Goal: Task Accomplishment & Management: Use online tool/utility

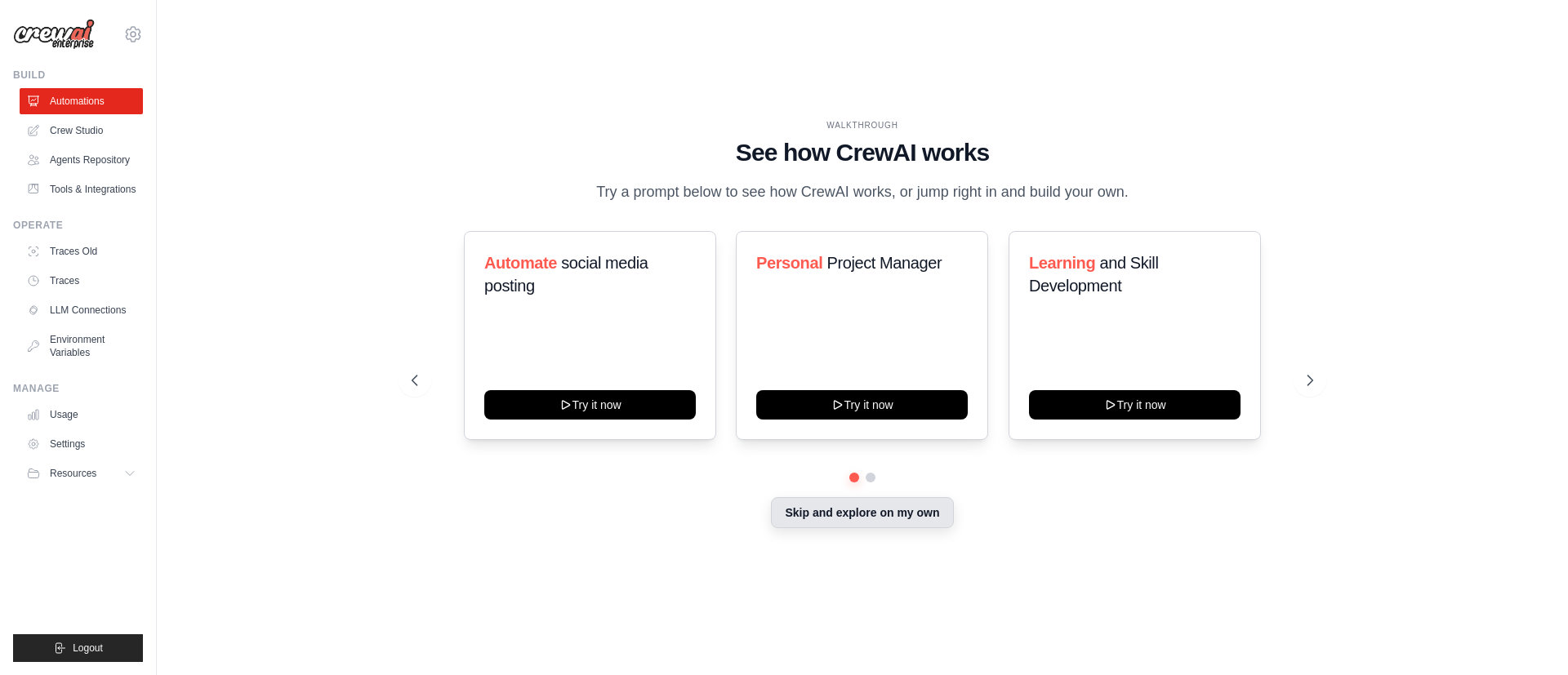
click at [907, 520] on button "Skip and explore on my own" at bounding box center [862, 513] width 183 height 31
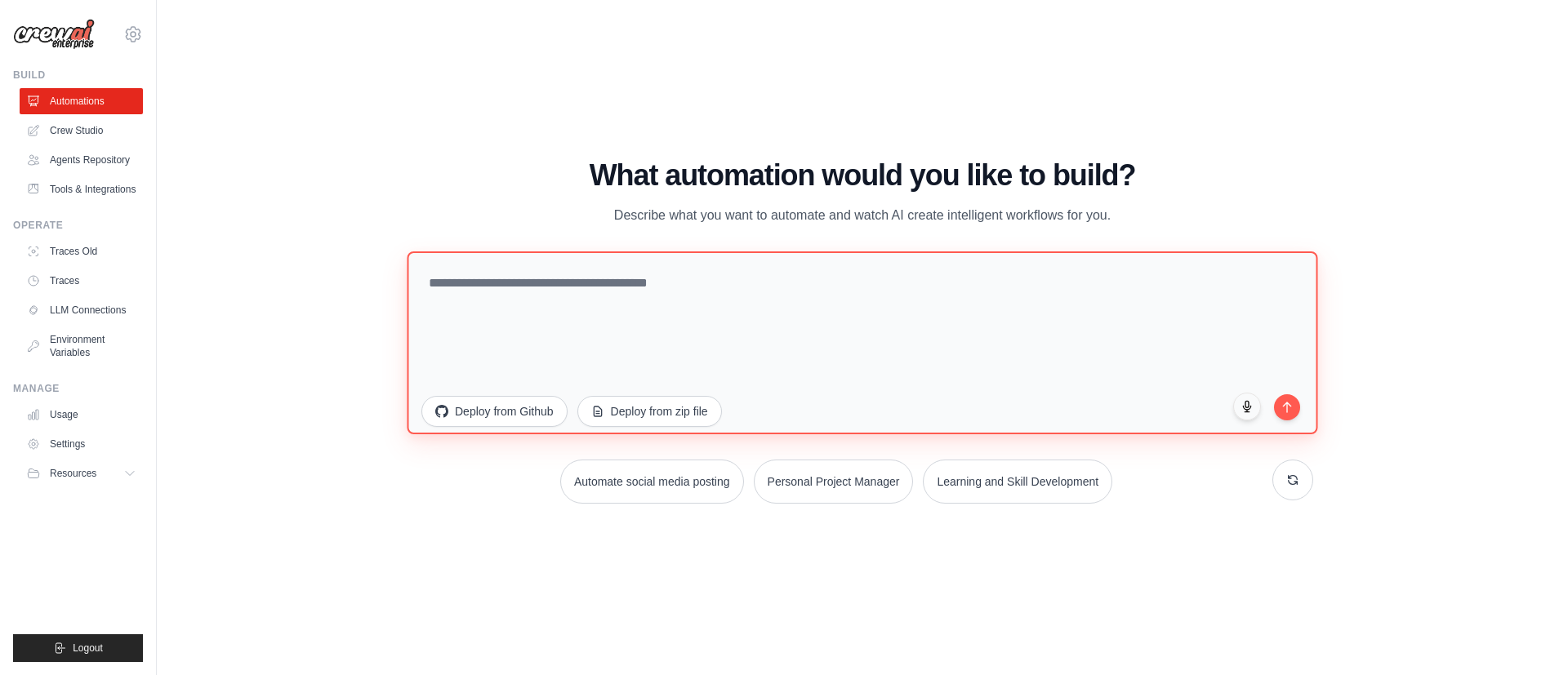
click at [610, 279] on textarea at bounding box center [862, 341] width 911 height 183
click at [569, 282] on textarea "**********" at bounding box center [862, 341] width 911 height 183
drag, startPoint x: 480, startPoint y: 282, endPoint x: 711, endPoint y: 279, distance: 231.0
click at [711, 279] on textarea "**********" at bounding box center [862, 341] width 911 height 183
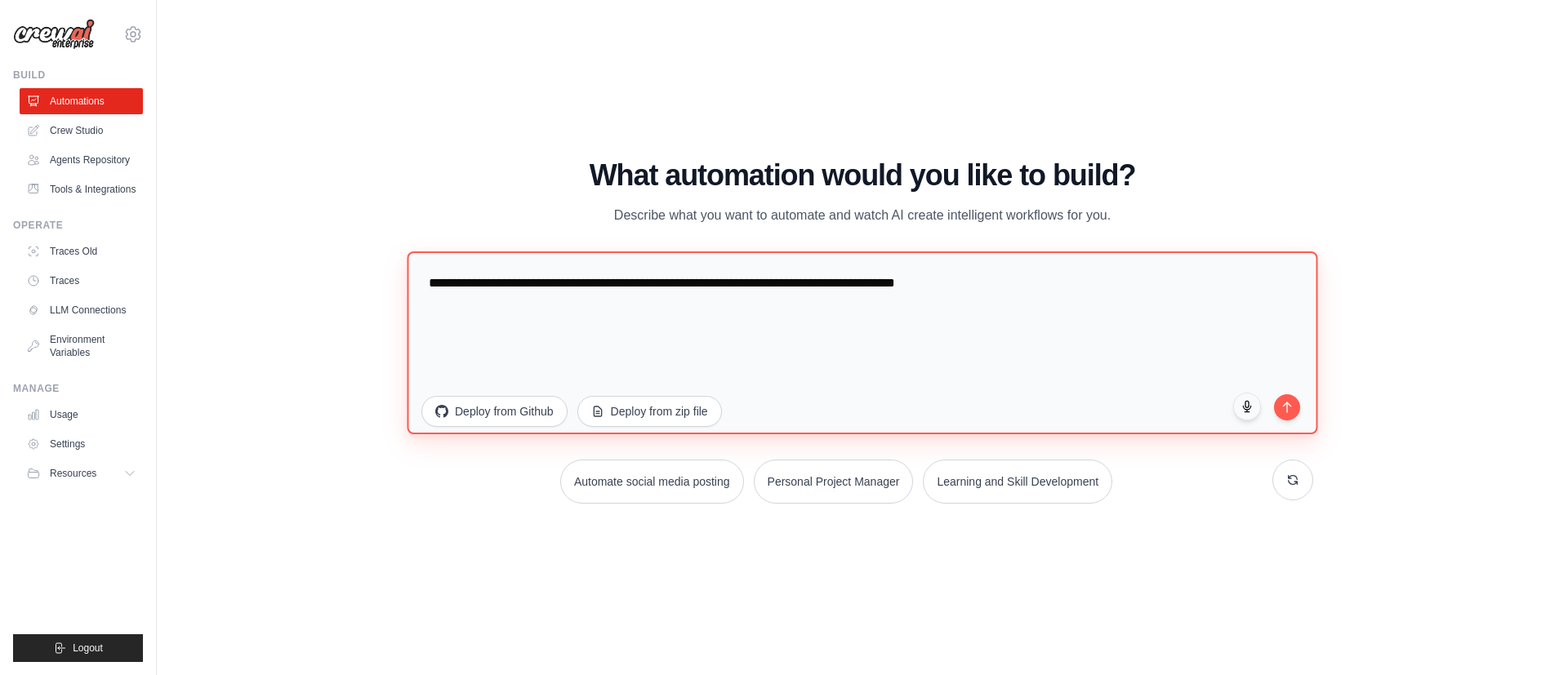
drag, startPoint x: 711, startPoint y: 289, endPoint x: 812, endPoint y: 287, distance: 101.0
click at [812, 287] on textarea "**********" at bounding box center [862, 341] width 911 height 183
click at [1022, 289] on textarea "**********" at bounding box center [862, 341] width 911 height 183
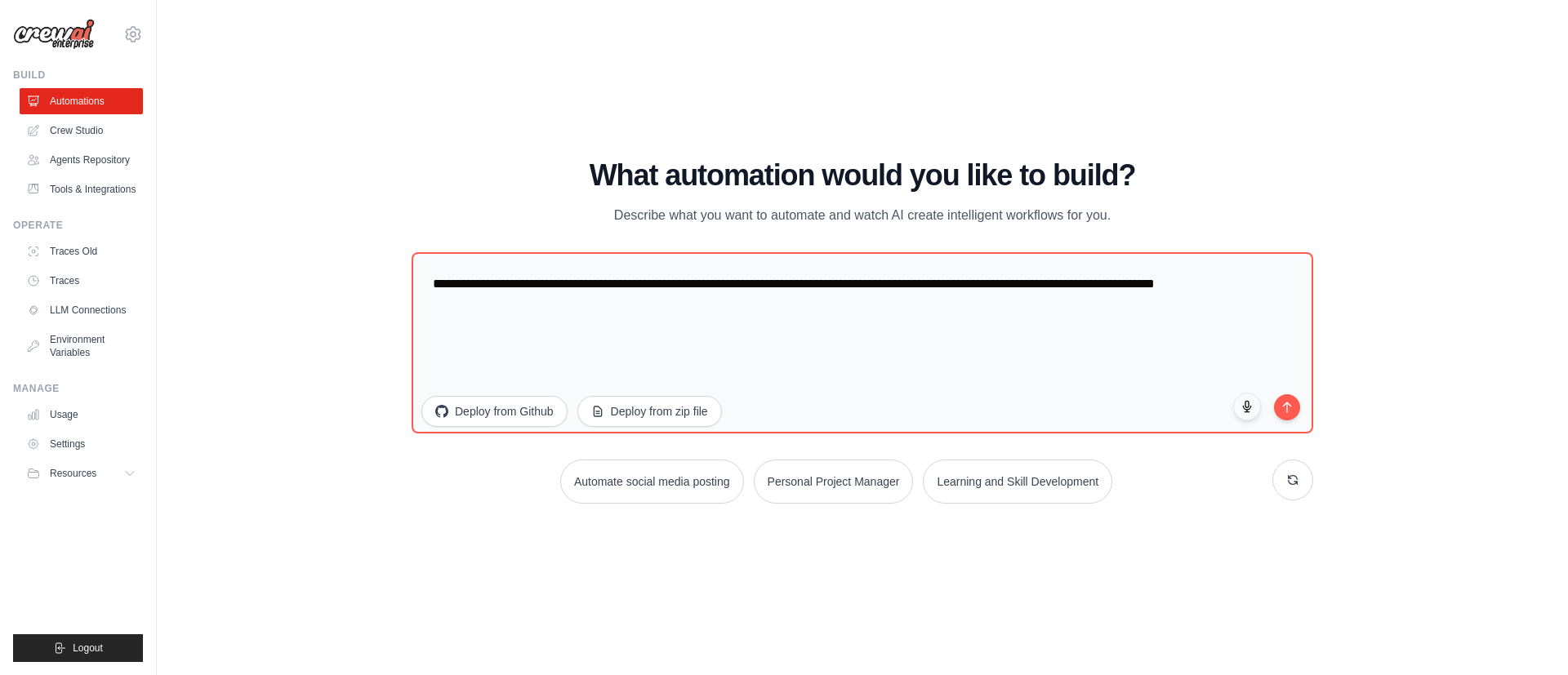
drag, startPoint x: 1560, startPoint y: 5, endPoint x: 543, endPoint y: 77, distance: 1019.5
click at [543, 77] on div "WALKTHROUGH See how [PERSON_NAME] works Try a prompt below to see how [PERSON_N…" at bounding box center [862, 338] width 1359 height 643
drag, startPoint x: 1312, startPoint y: 0, endPoint x: 591, endPoint y: 614, distance: 947.0
click at [591, 614] on div "WALKTHROUGH See how [PERSON_NAME] works Try a prompt below to see how [PERSON_N…" at bounding box center [862, 338] width 1359 height 643
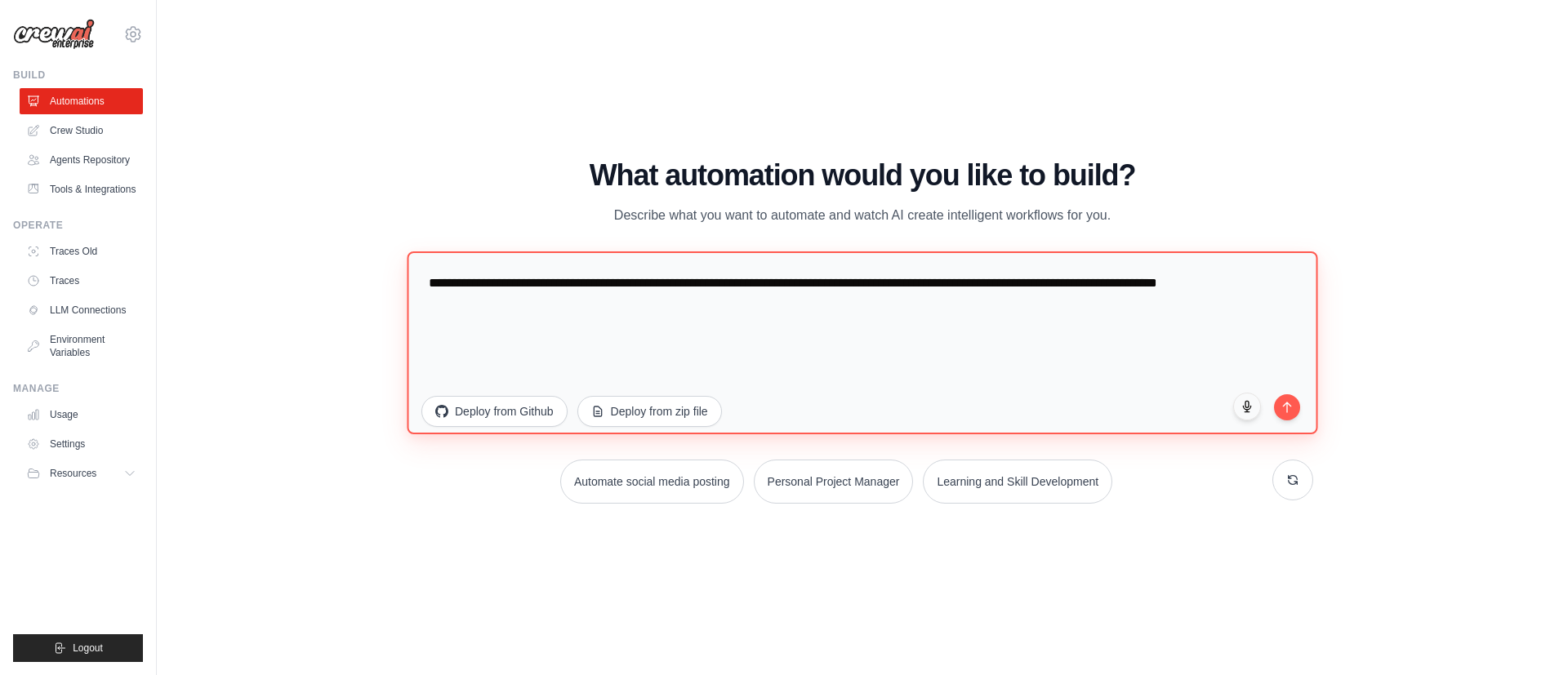
click at [1261, 292] on textarea "**********" at bounding box center [862, 341] width 911 height 183
click at [736, 281] on textarea "**********" at bounding box center [862, 341] width 911 height 183
click at [964, 309] on textarea "**********" at bounding box center [862, 341] width 911 height 183
drag, startPoint x: 964, startPoint y: 309, endPoint x: 317, endPoint y: 262, distance: 648.7
click at [317, 262] on div "WALKTHROUGH See how [PERSON_NAME] works Try a prompt below to see how [PERSON_N…" at bounding box center [862, 338] width 1359 height 643
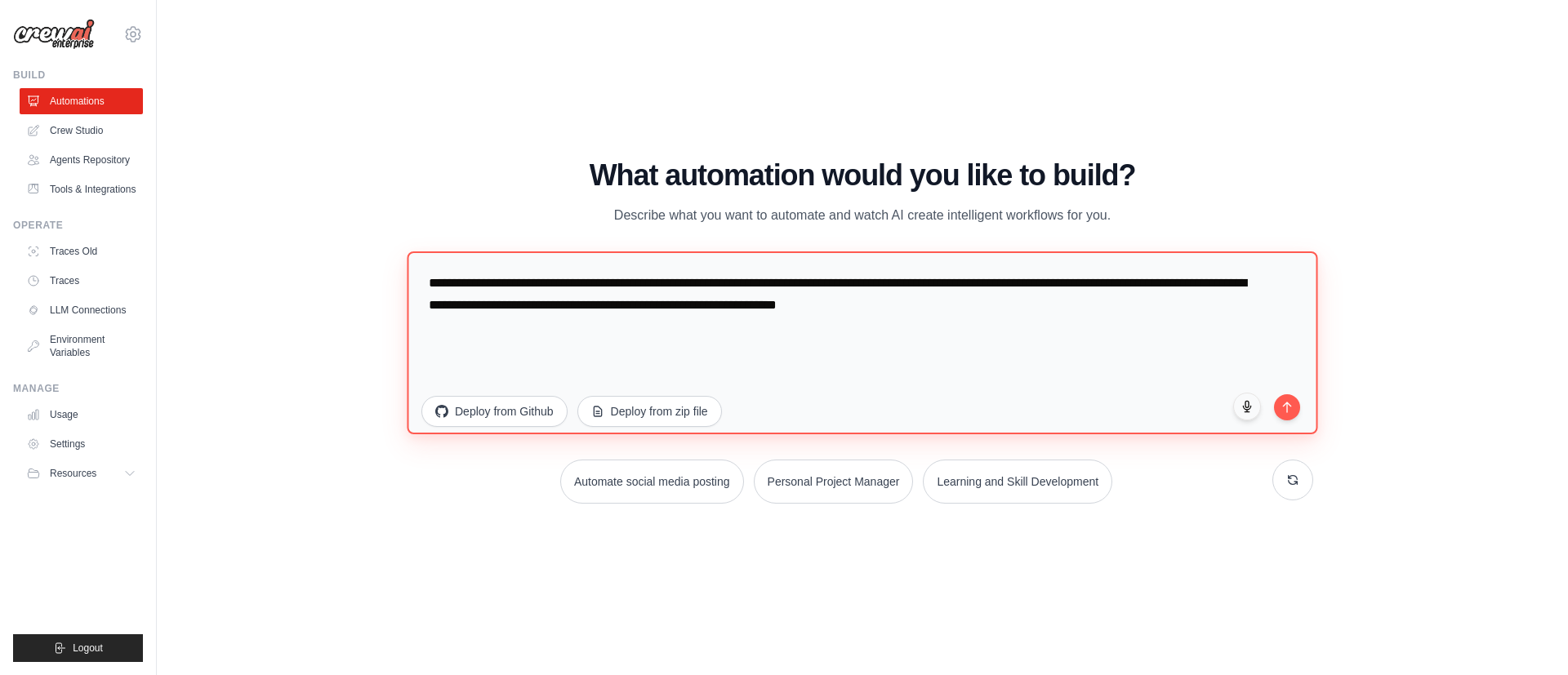
type textarea "**********"
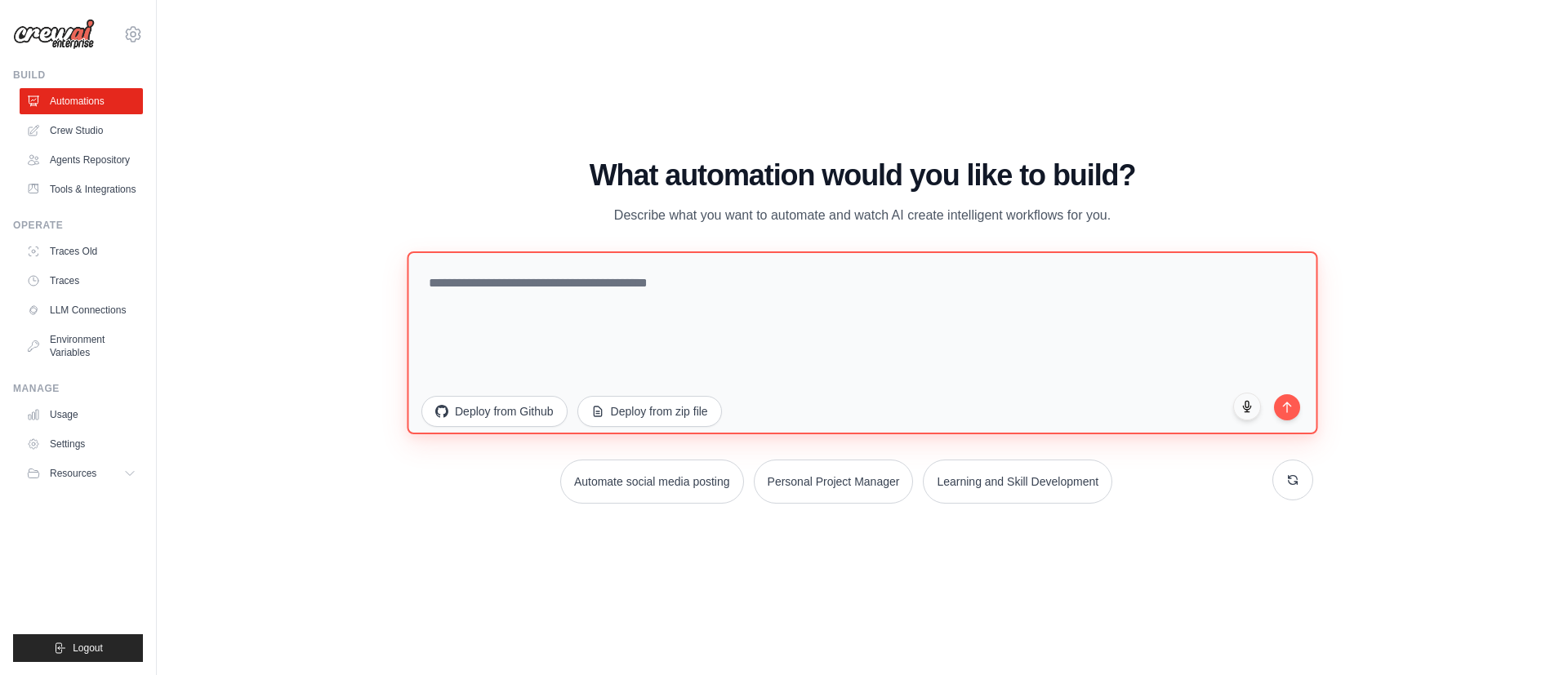
paste textarea "**********"
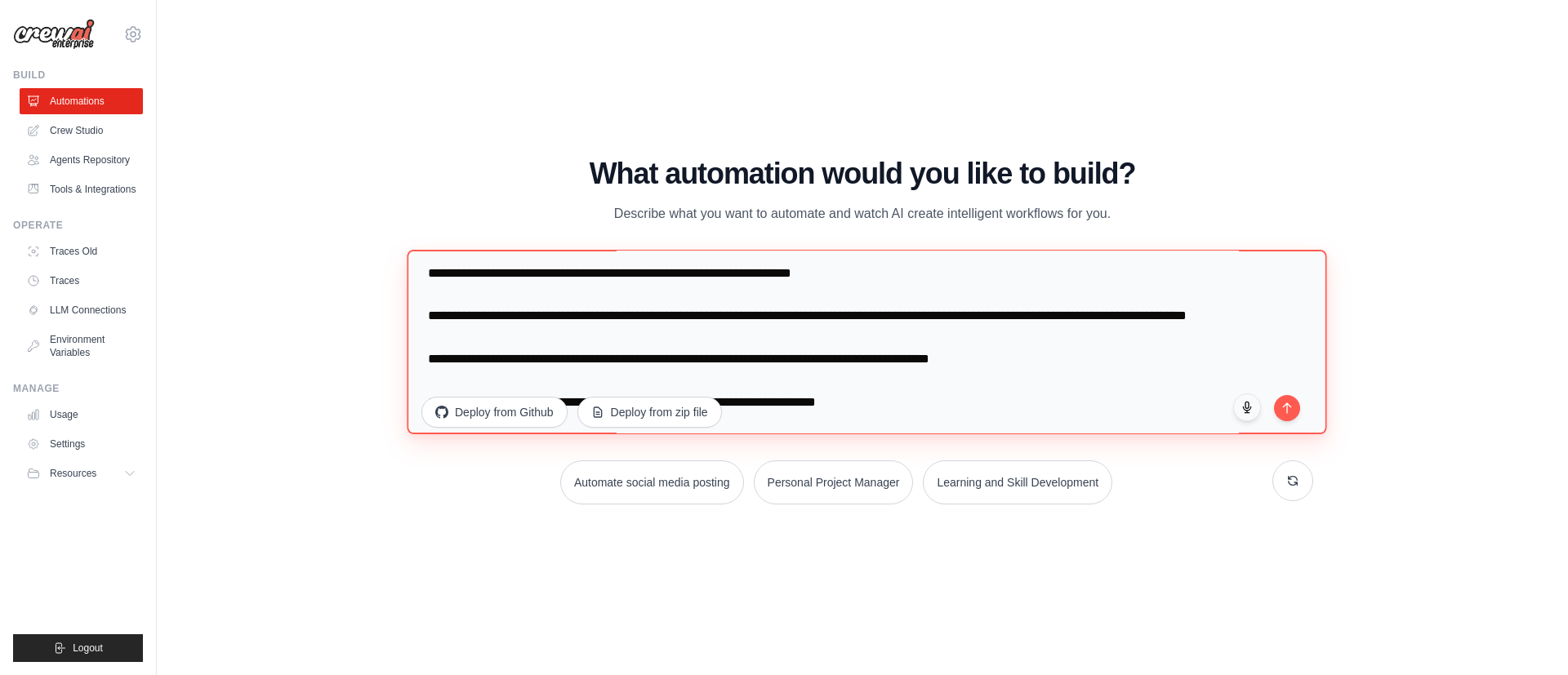
scroll to position [106, 0]
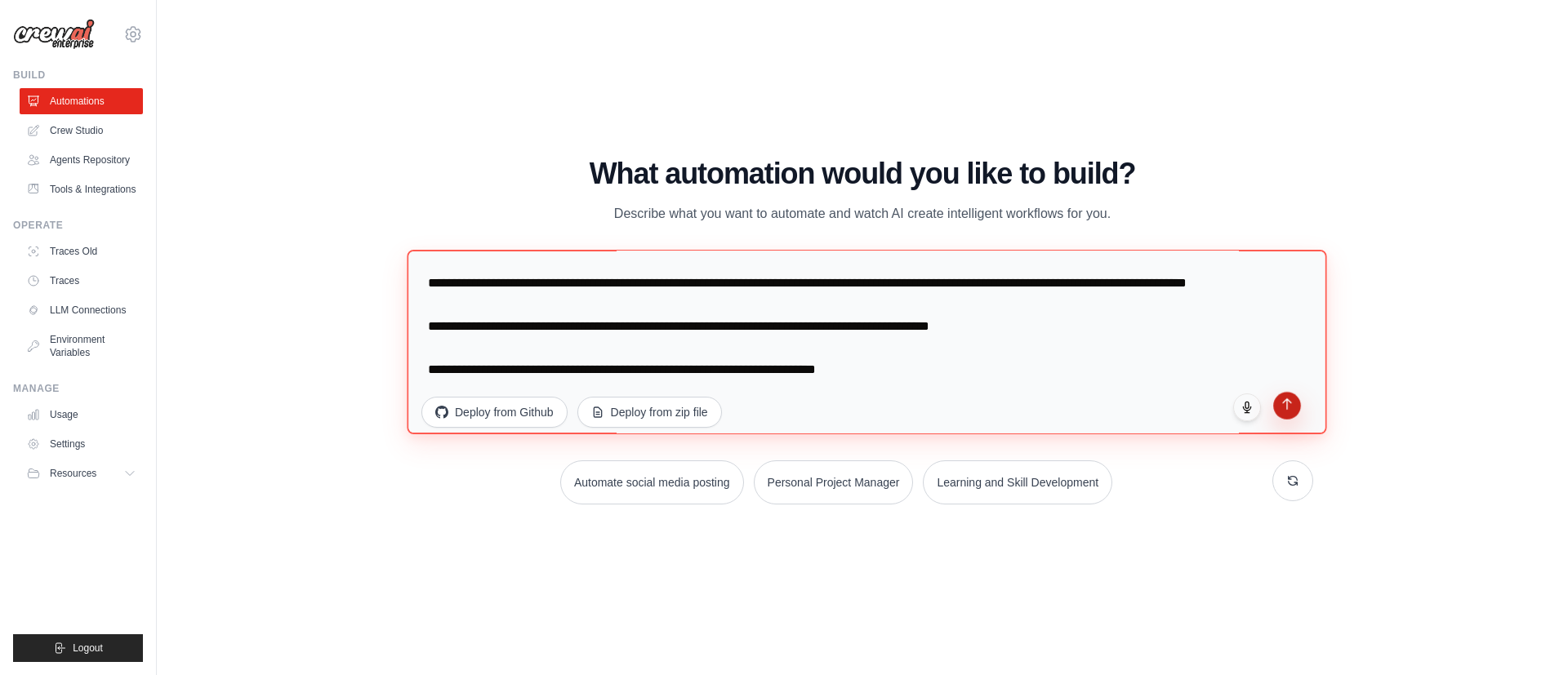
type textarea "**********"
click at [1286, 408] on icon "submit" at bounding box center [1287, 404] width 14 height 14
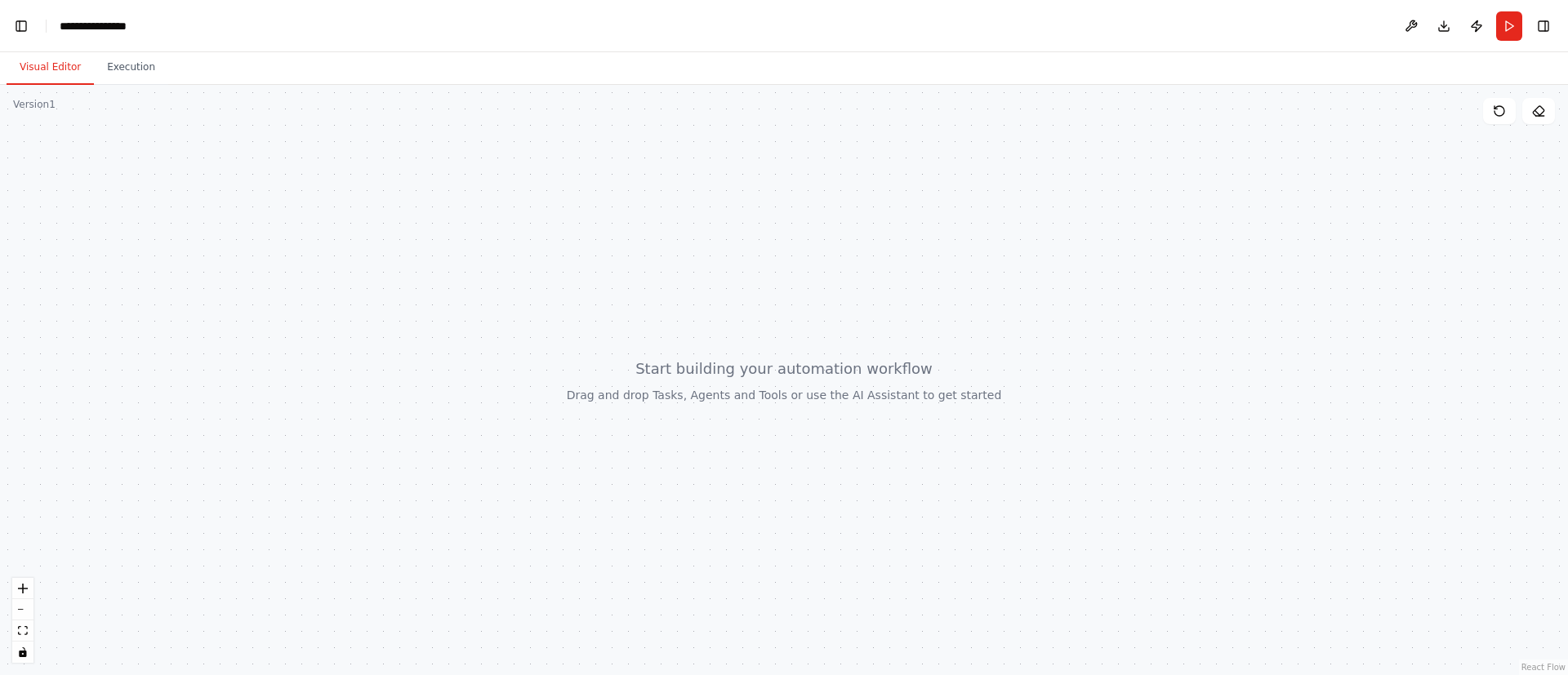
scroll to position [27620, 0]
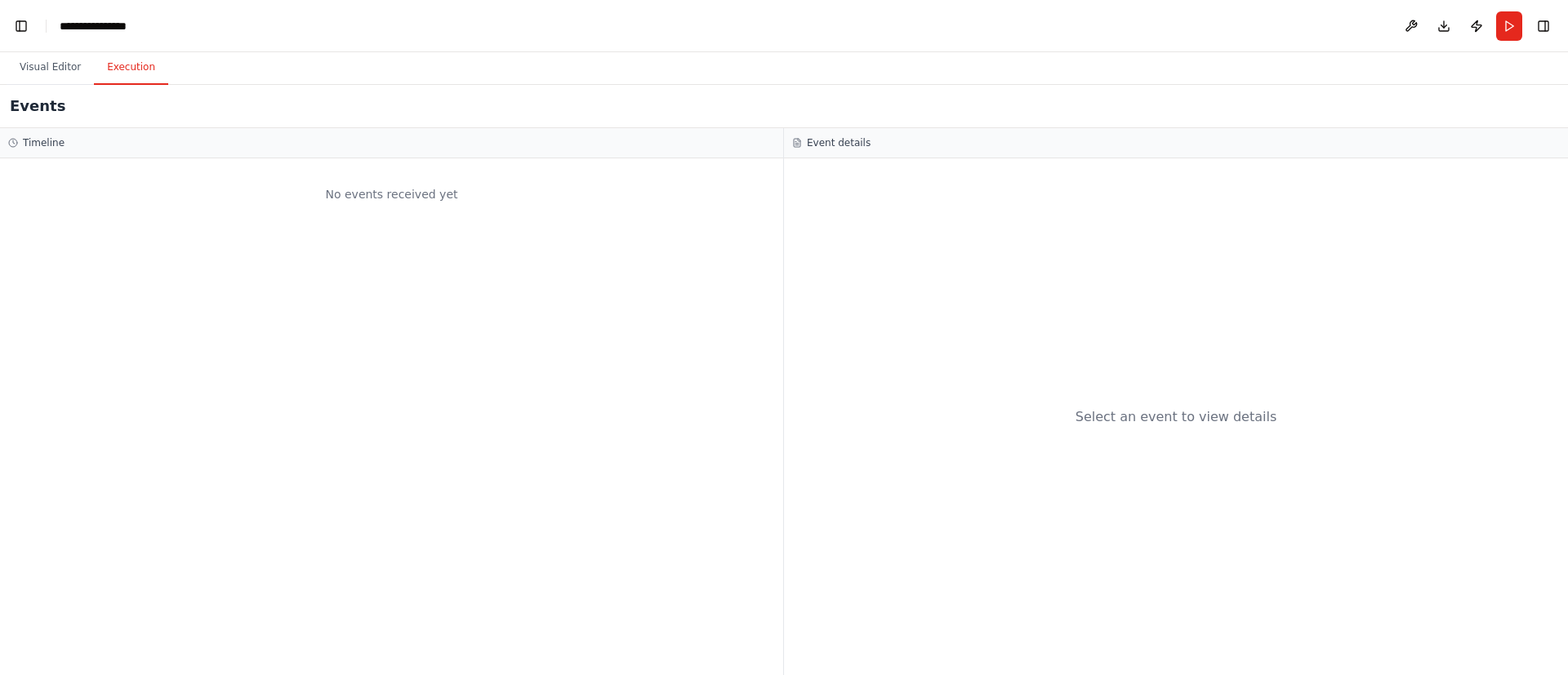
click at [129, 69] on button "Execution" at bounding box center [130, 67] width 74 height 34
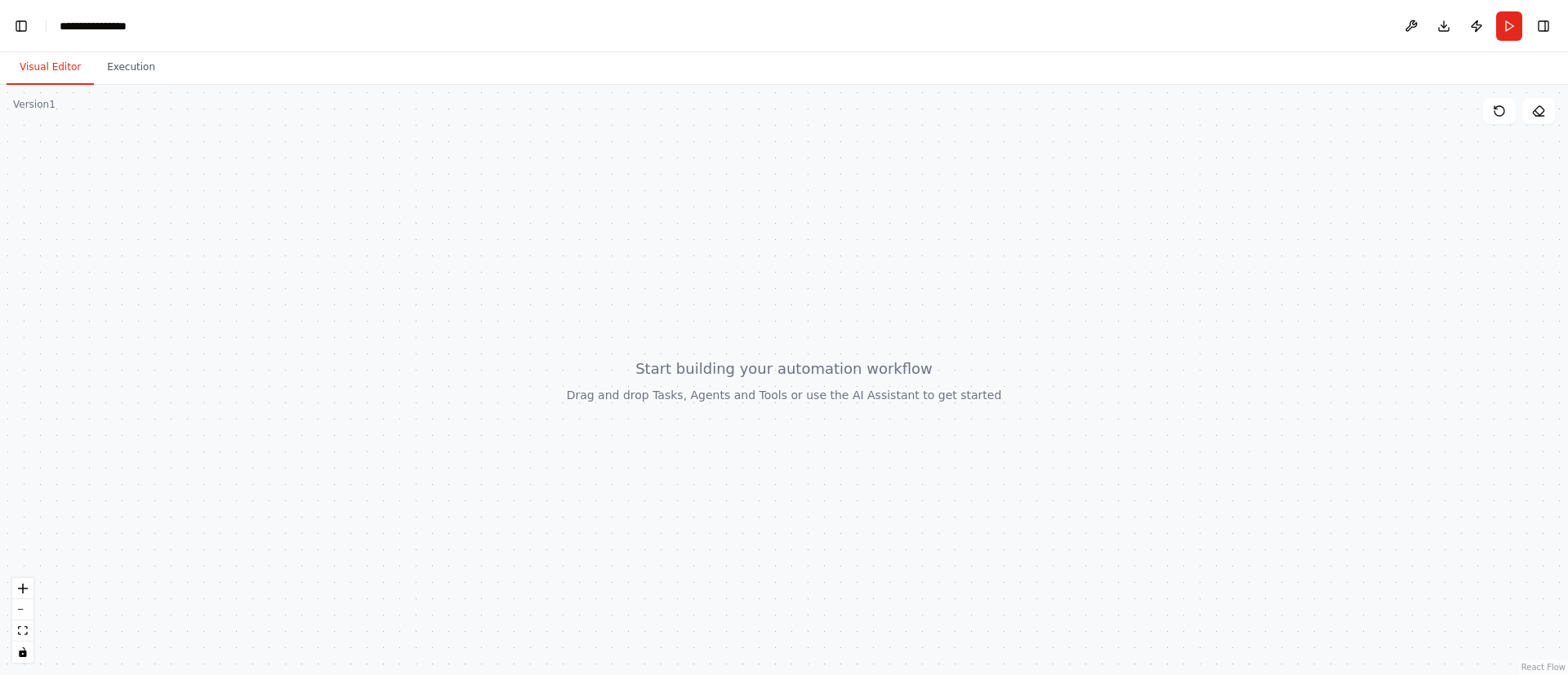
click at [45, 69] on button "Visual Editor" at bounding box center [50, 67] width 87 height 34
click at [18, 615] on button "zoom out" at bounding box center [22, 609] width 21 height 21
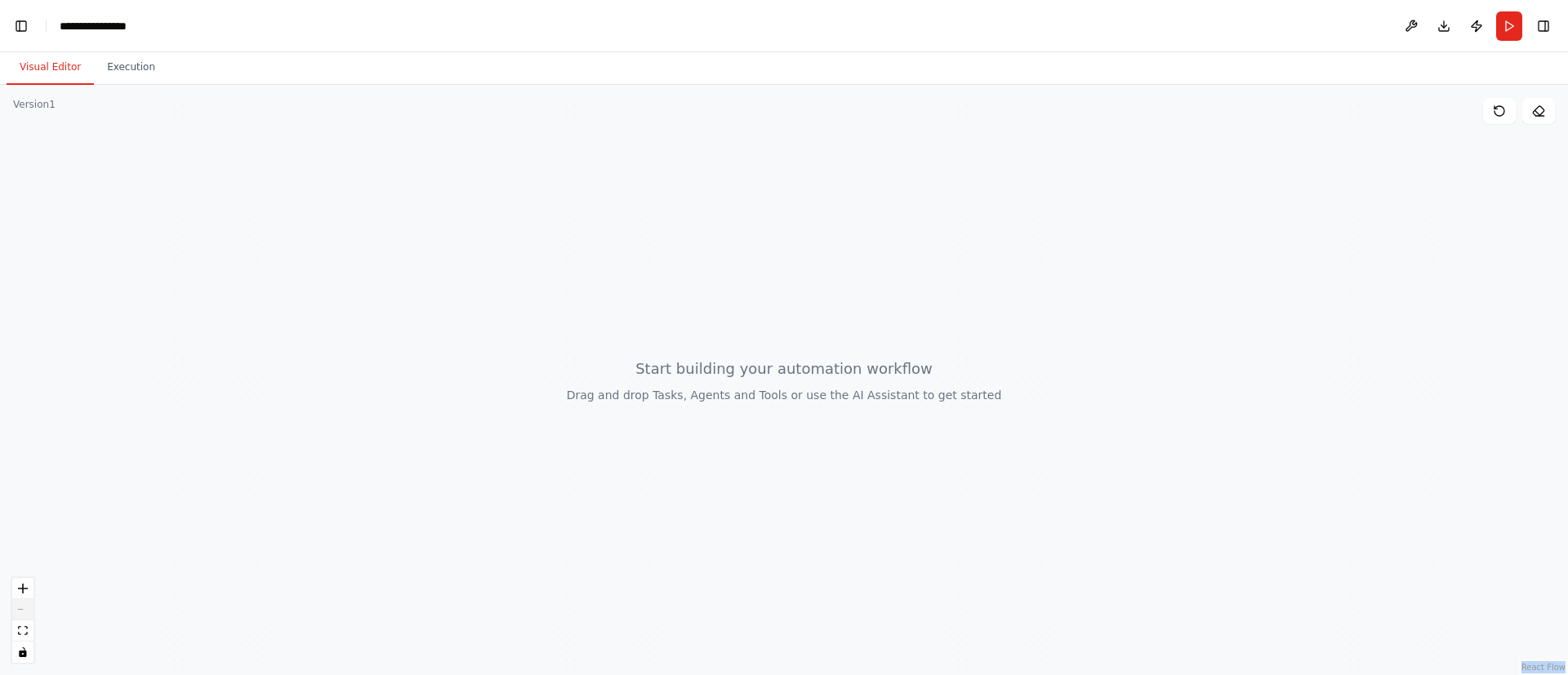
click at [18, 615] on div "React Flow controls" at bounding box center [22, 620] width 21 height 85
click at [24, 592] on button "zoom in" at bounding box center [22, 588] width 21 height 21
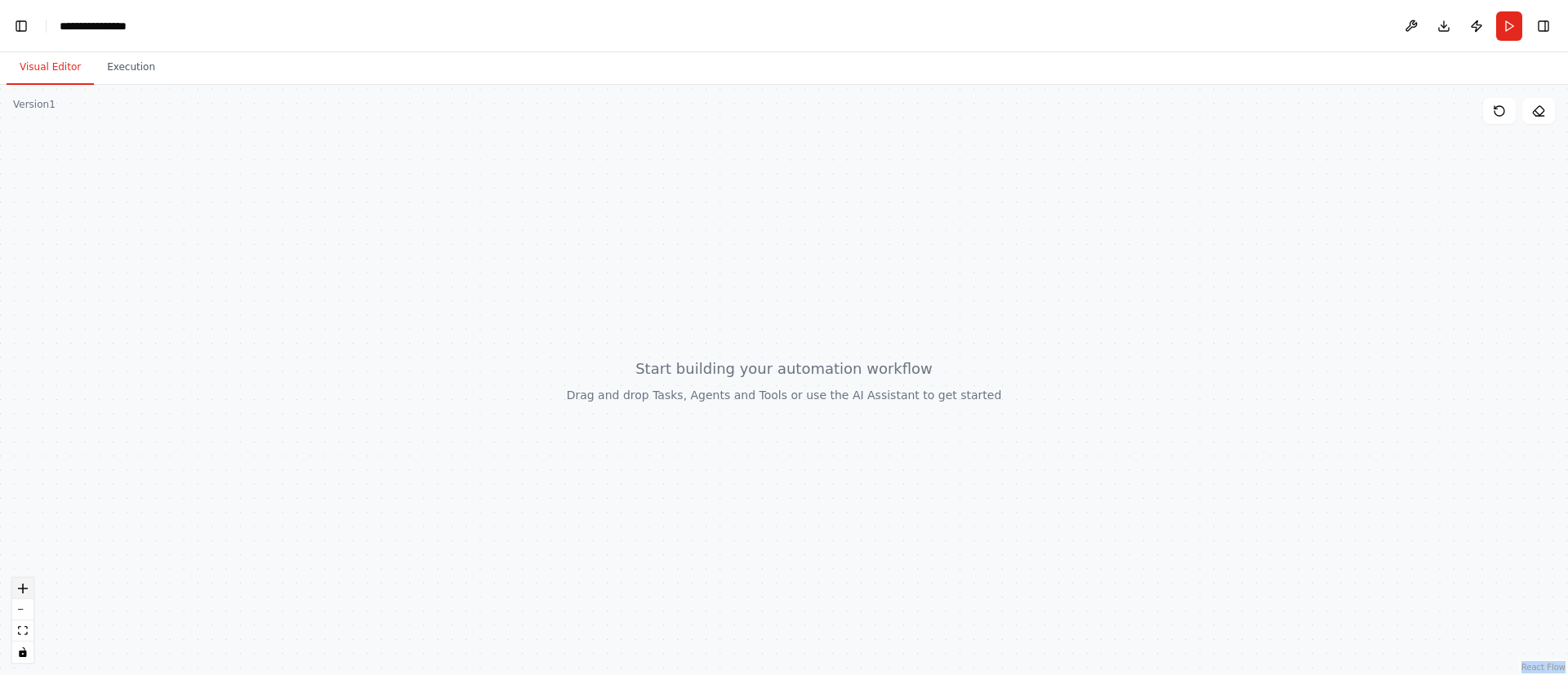
click at [24, 592] on button "zoom in" at bounding box center [22, 588] width 21 height 21
click at [30, 612] on button "zoom out" at bounding box center [22, 609] width 21 height 21
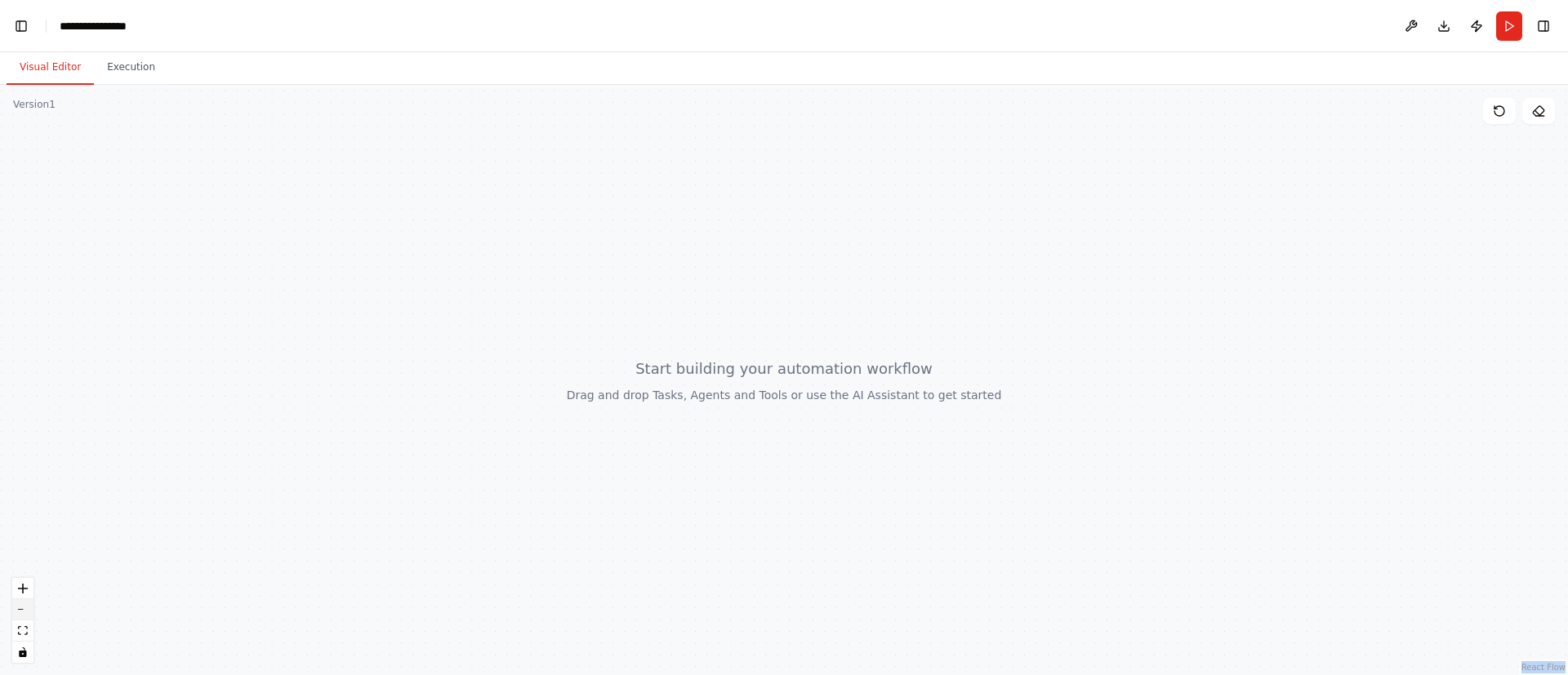
click at [30, 612] on button "zoom out" at bounding box center [22, 609] width 21 height 21
click at [14, 661] on button "toggle interactivity" at bounding box center [22, 652] width 21 height 21
click at [24, 662] on button "toggle interactivity" at bounding box center [22, 652] width 21 height 21
click at [25, 633] on icon "fit view" at bounding box center [23, 631] width 10 height 9
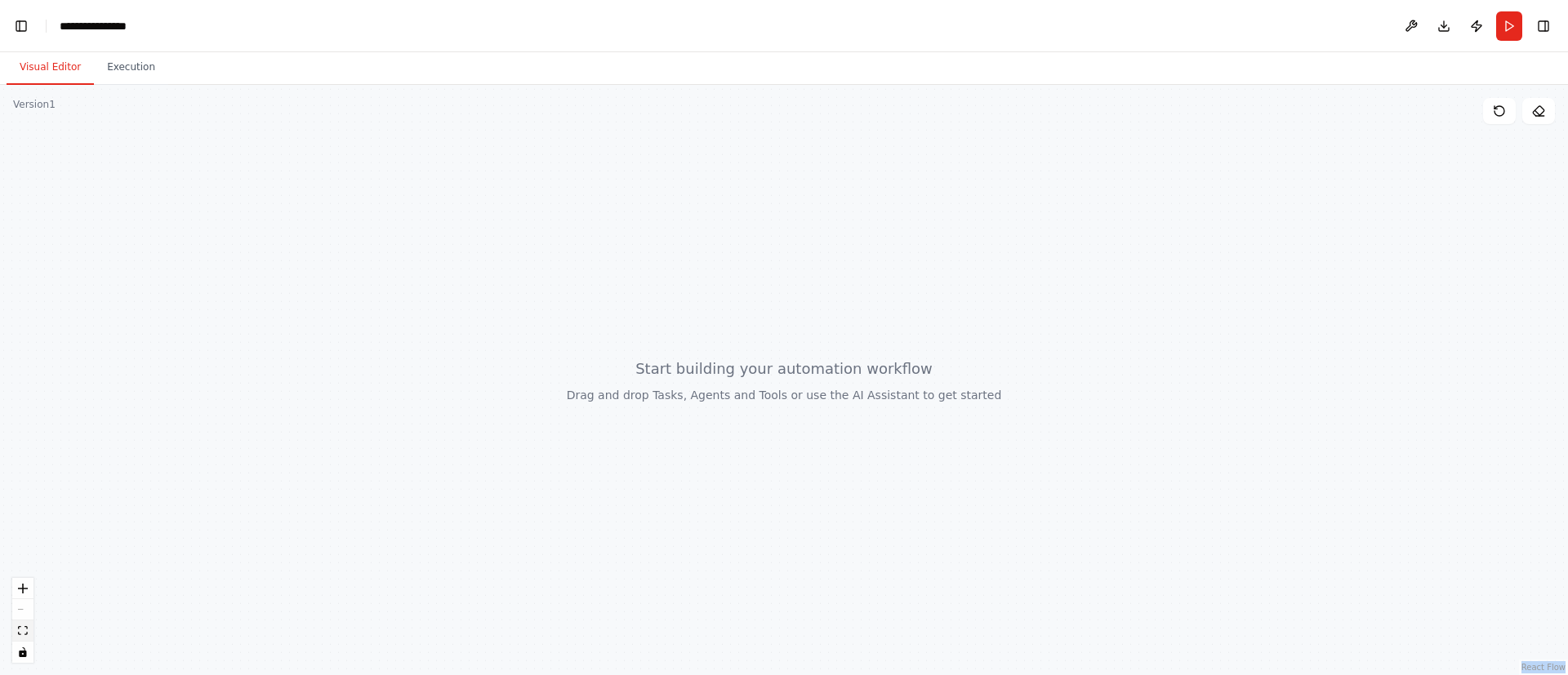
click at [25, 633] on icon "fit view" at bounding box center [23, 631] width 10 height 9
click at [692, 435] on div at bounding box center [784, 381] width 1568 height 591
click at [591, 276] on div at bounding box center [784, 381] width 1568 height 591
drag, startPoint x: 828, startPoint y: 371, endPoint x: 636, endPoint y: 355, distance: 192.7
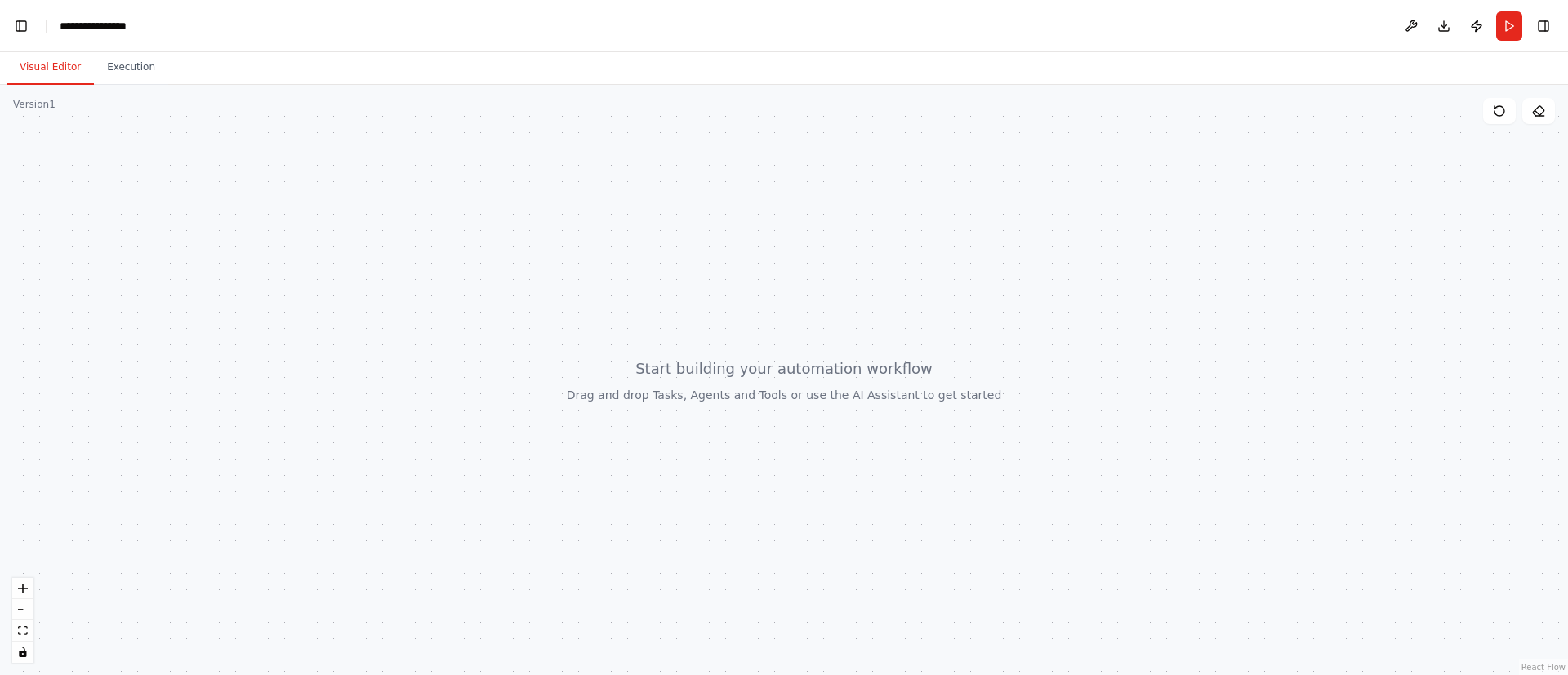
click at [636, 355] on div at bounding box center [784, 381] width 1568 height 591
click at [17, 27] on button "Toggle Left Sidebar" at bounding box center [21, 26] width 23 height 23
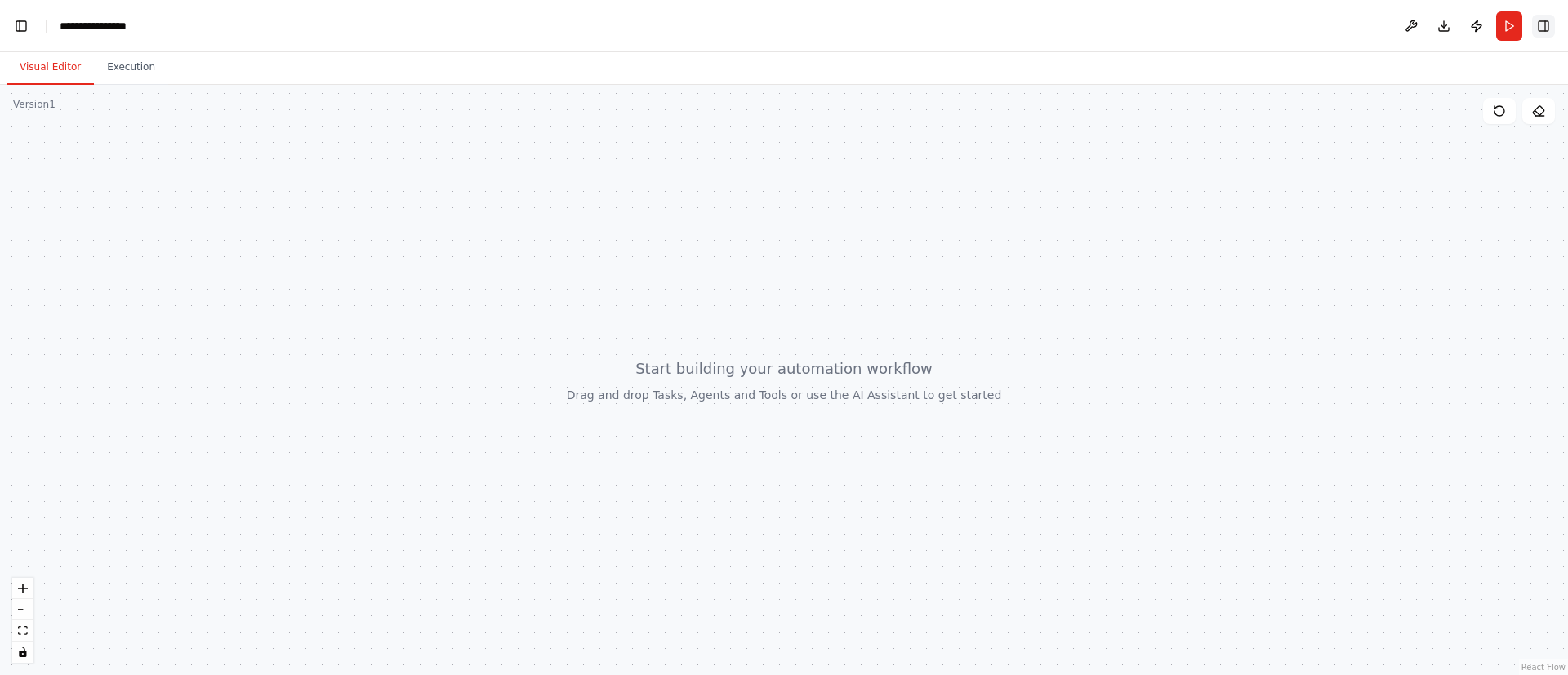
click at [1547, 26] on button "Toggle Right Sidebar" at bounding box center [1543, 26] width 23 height 23
click at [794, 591] on div at bounding box center [784, 381] width 1568 height 591
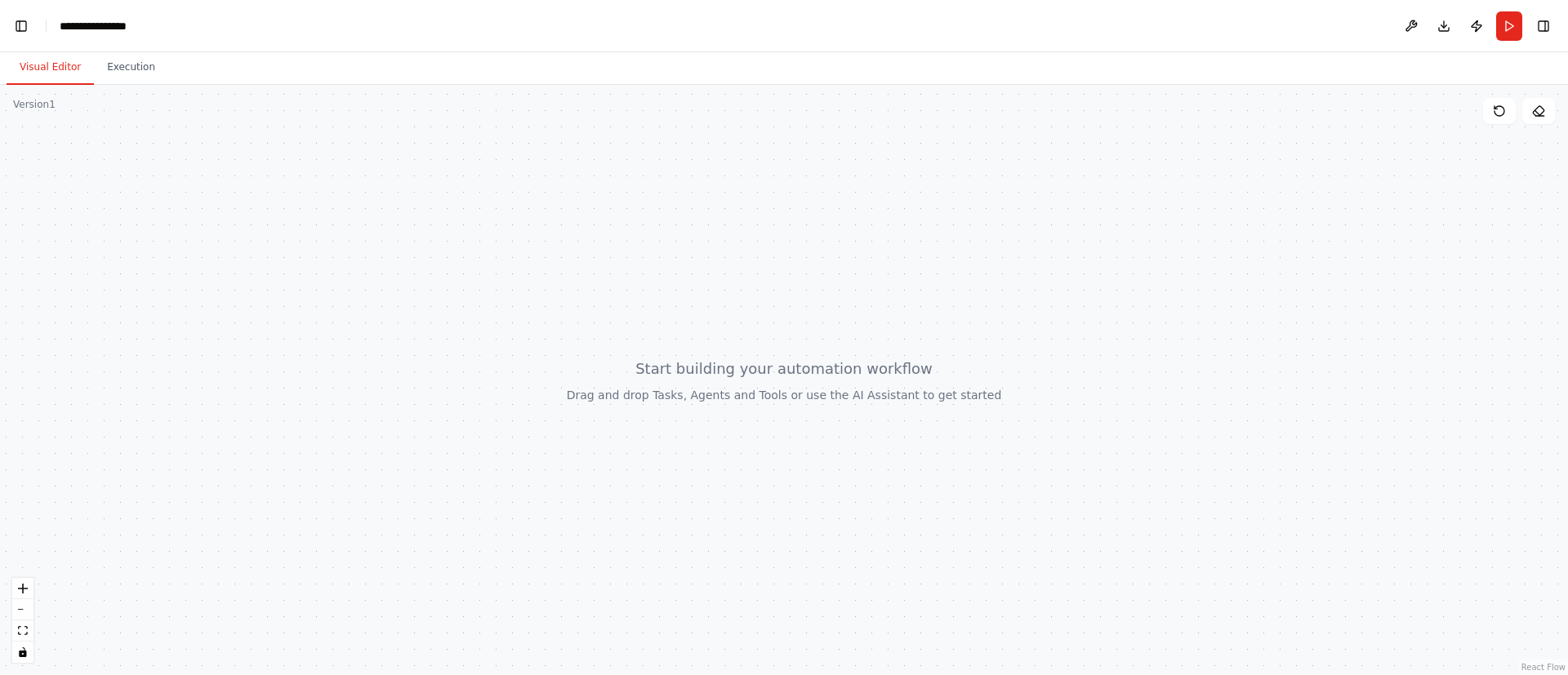
drag, startPoint x: 384, startPoint y: 449, endPoint x: 1003, endPoint y: 438, distance: 619.1
click at [1003, 438] on div at bounding box center [784, 381] width 1568 height 591
drag, startPoint x: 1003, startPoint y: 438, endPoint x: 951, endPoint y: 153, distance: 289.7
click at [951, 153] on div at bounding box center [784, 381] width 1568 height 591
click at [1503, 125] on div at bounding box center [784, 381] width 1568 height 591
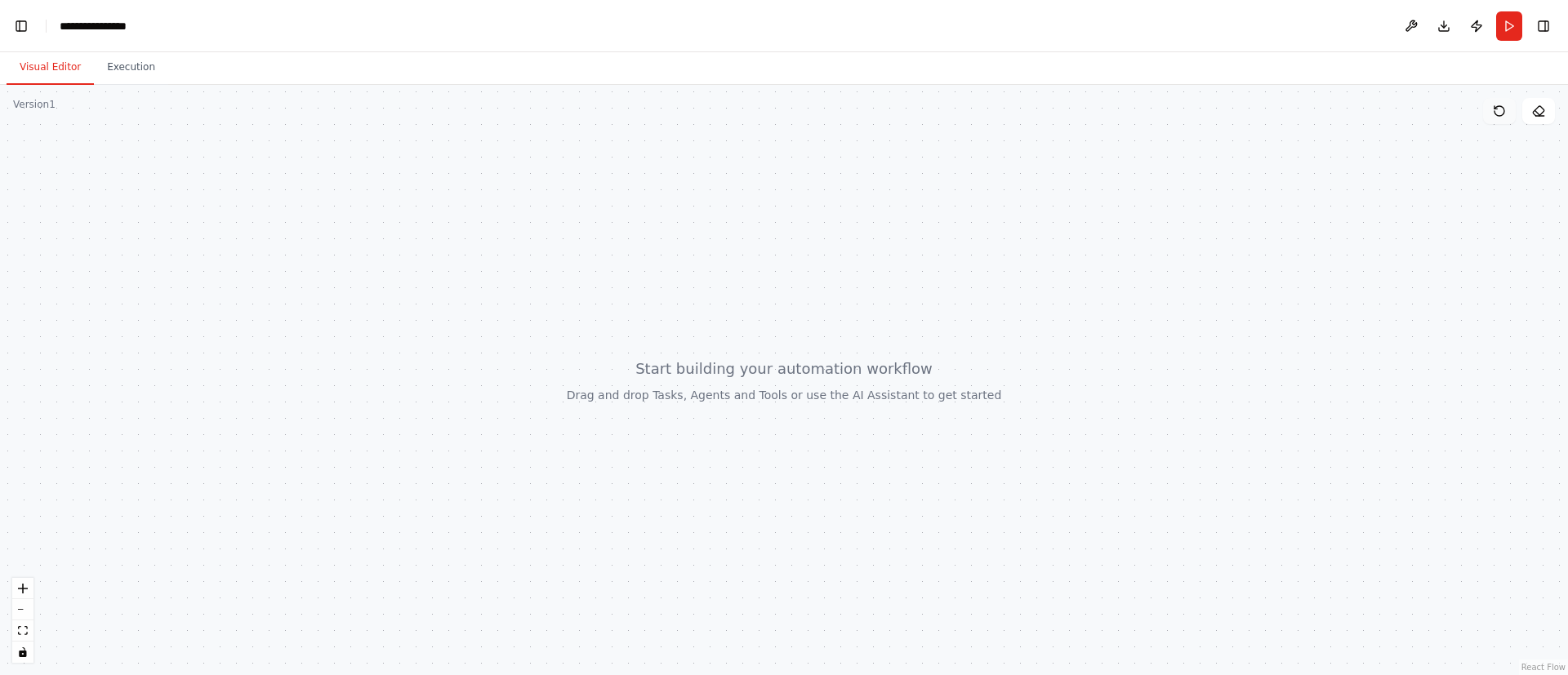
click at [1504, 115] on icon at bounding box center [1499, 111] width 13 height 13
drag, startPoint x: 435, startPoint y: 551, endPoint x: 392, endPoint y: 485, distance: 78.8
click at [392, 485] on div at bounding box center [784, 381] width 1568 height 591
drag, startPoint x: 392, startPoint y: 485, endPoint x: 459, endPoint y: 401, distance: 107.4
click at [459, 401] on div at bounding box center [784, 381] width 1568 height 591
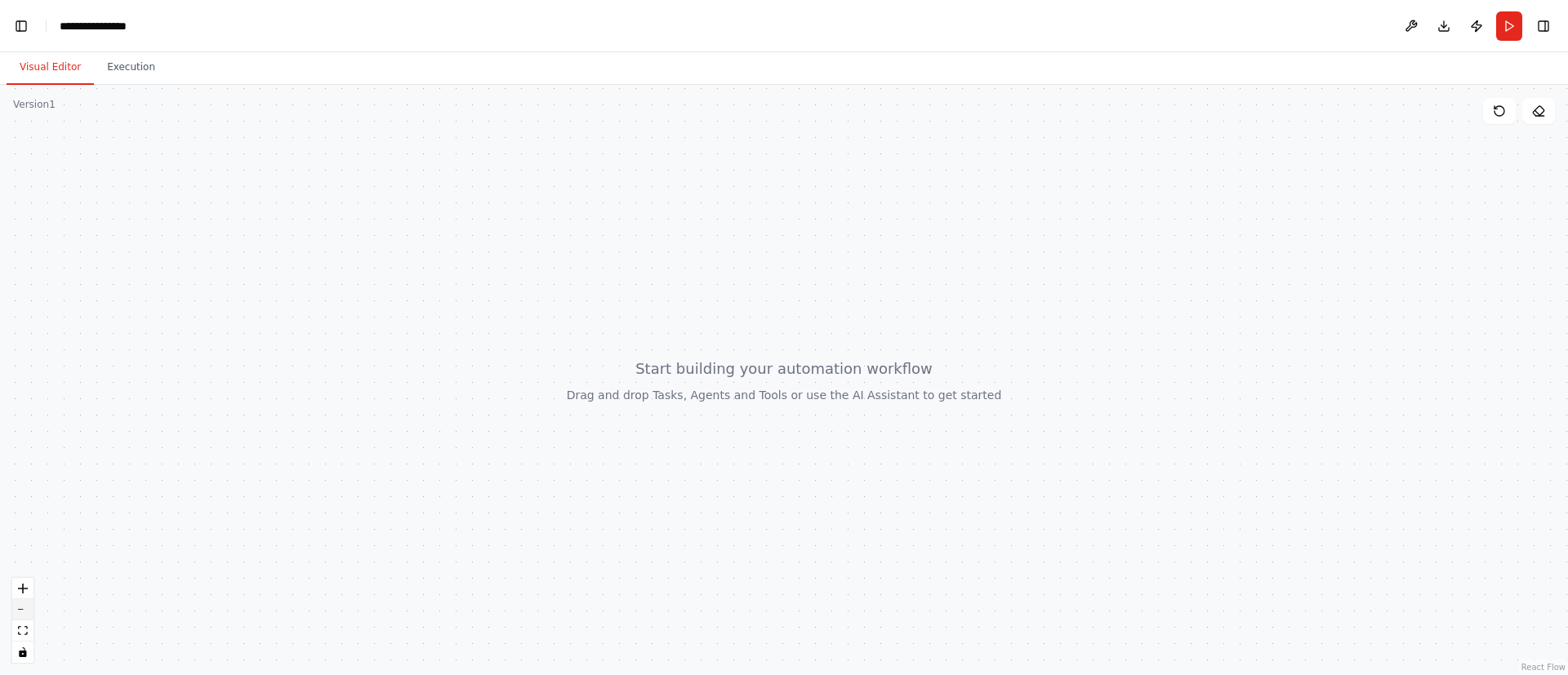
click at [27, 610] on button "zoom out" at bounding box center [22, 609] width 21 height 21
click at [27, 610] on div "React Flow controls" at bounding box center [22, 620] width 21 height 85
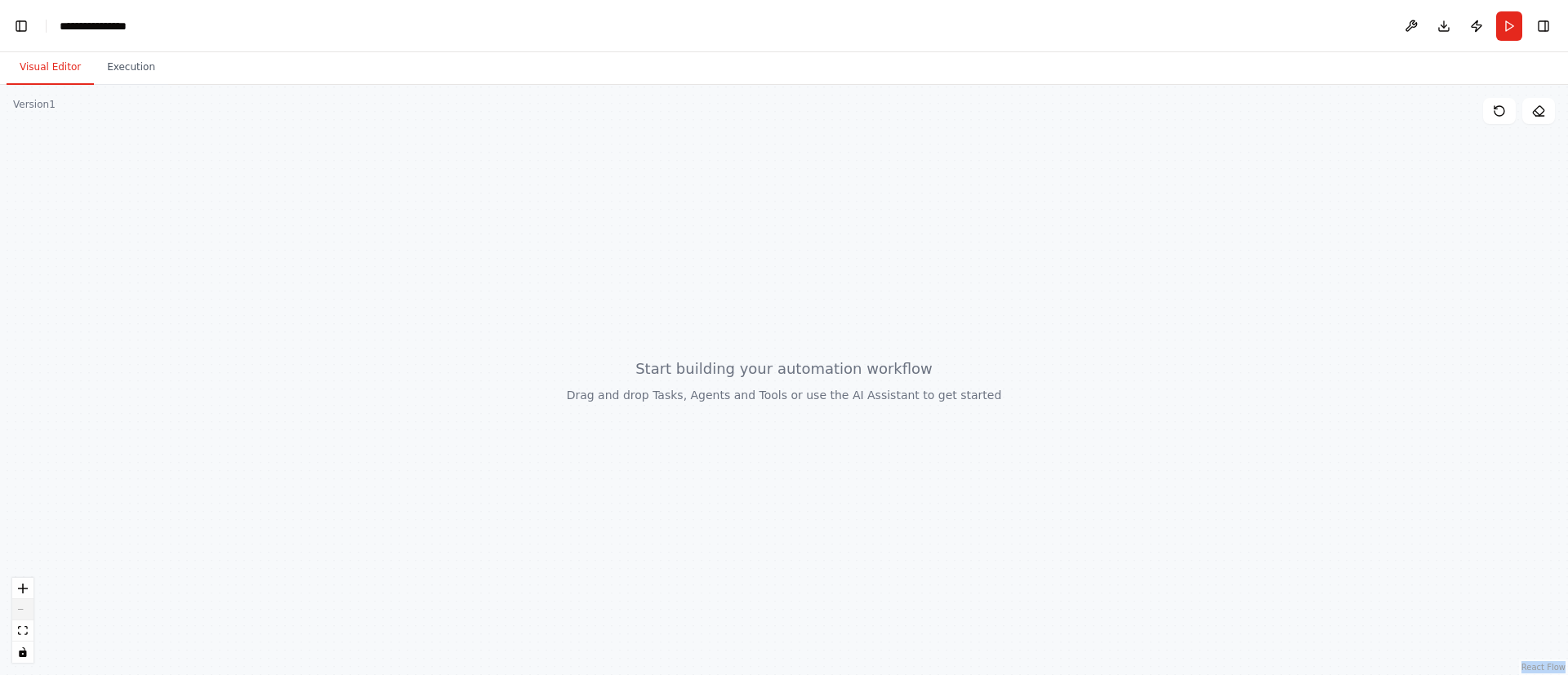
click at [27, 610] on div "React Flow controls" at bounding box center [22, 620] width 21 height 85
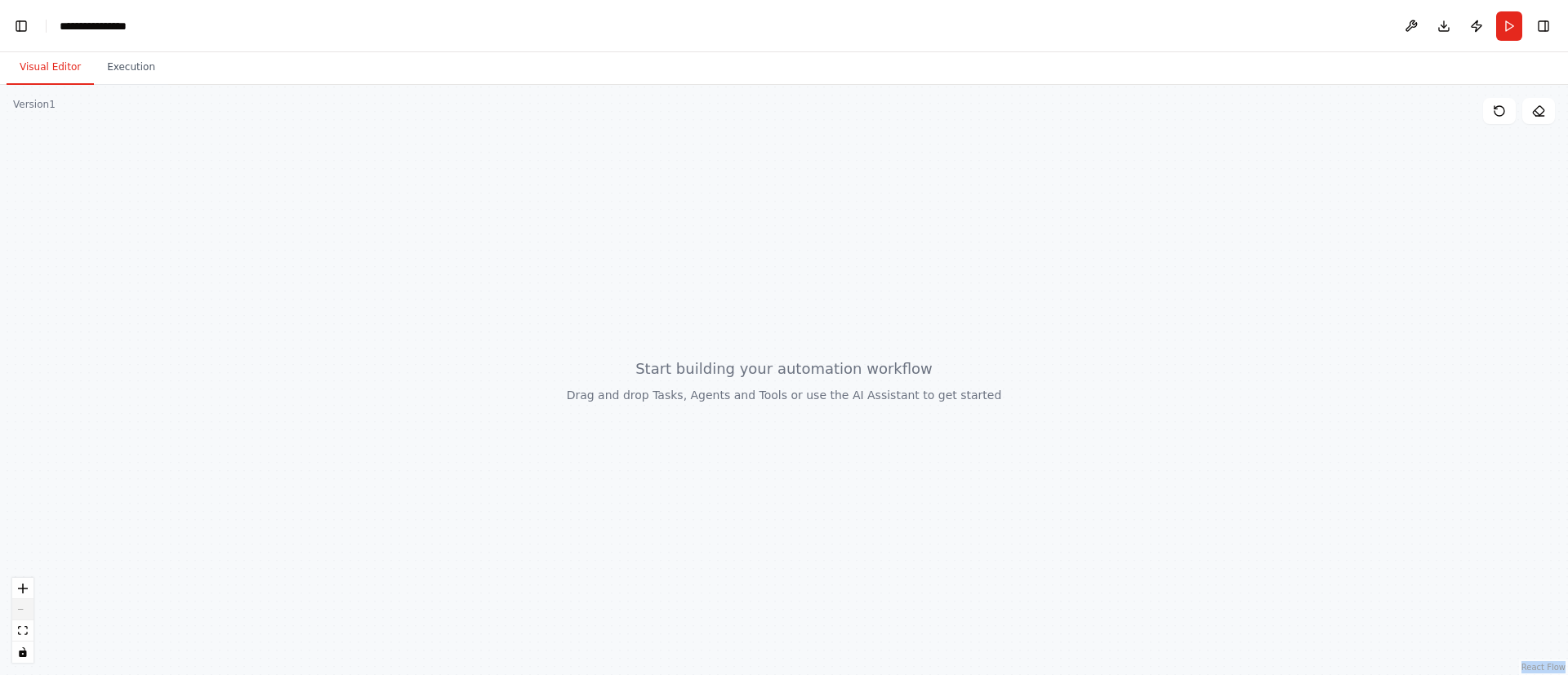
click at [27, 610] on div "React Flow controls" at bounding box center [22, 620] width 21 height 85
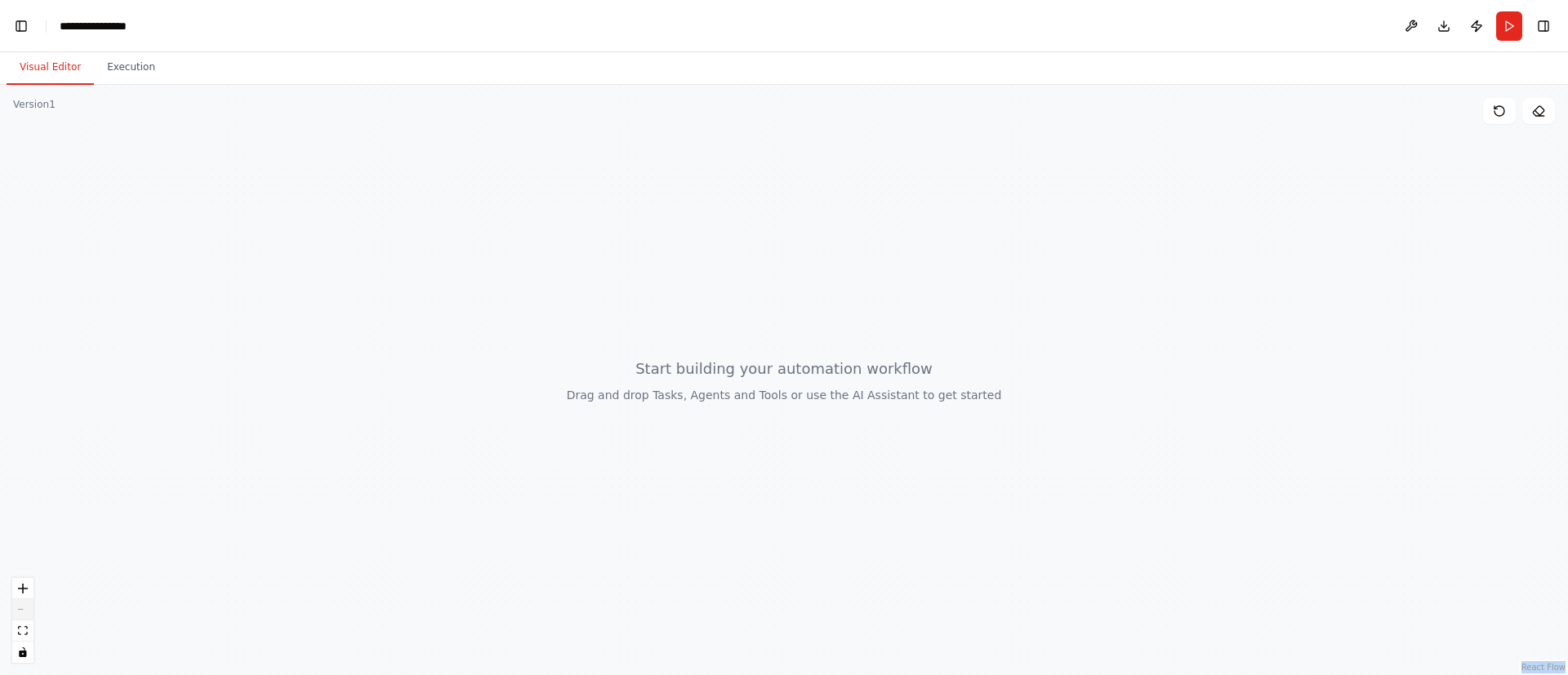
click at [27, 610] on div "React Flow controls" at bounding box center [22, 620] width 21 height 85
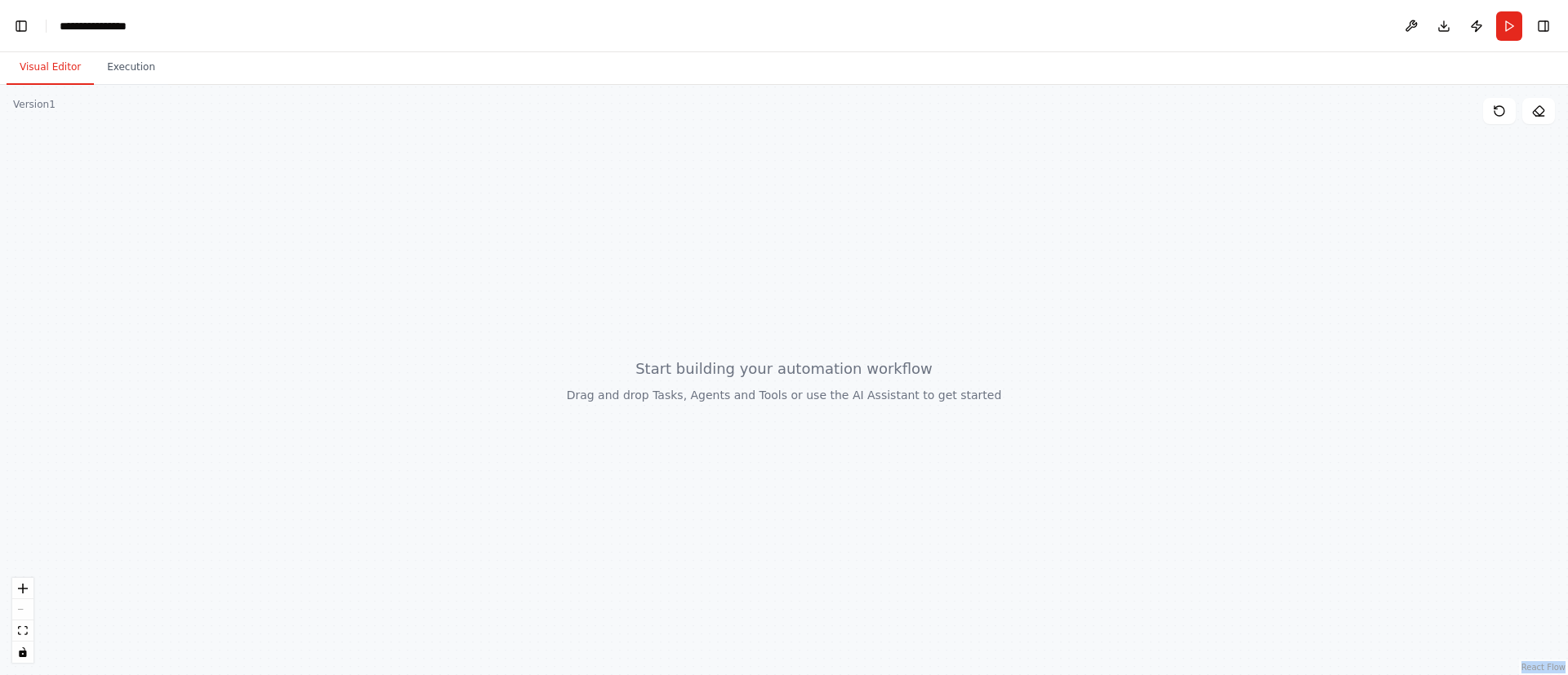
click at [248, 481] on div at bounding box center [784, 381] width 1568 height 591
click at [1551, 667] on link "React Flow" at bounding box center [1543, 668] width 44 height 9
click at [659, 326] on div at bounding box center [784, 381] width 1568 height 591
click at [710, 296] on div at bounding box center [784, 381] width 1568 height 591
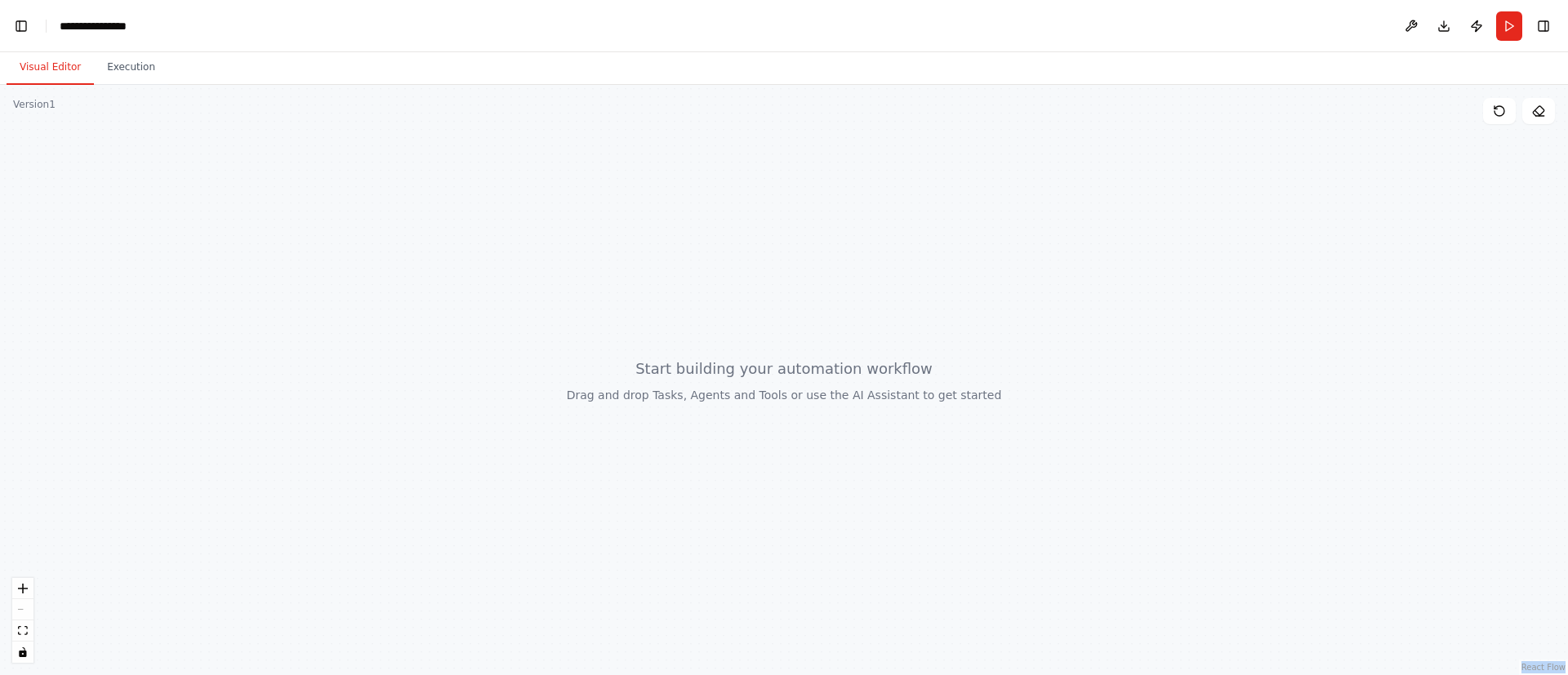
drag, startPoint x: 800, startPoint y: 600, endPoint x: 803, endPoint y: 181, distance: 419.0
click at [803, 181] on div at bounding box center [784, 381] width 1568 height 591
drag, startPoint x: 765, startPoint y: 527, endPoint x: 785, endPoint y: 180, distance: 347.6
click at [785, 180] on div at bounding box center [784, 381] width 1568 height 591
drag, startPoint x: 753, startPoint y: 159, endPoint x: 753, endPoint y: 623, distance: 464.0
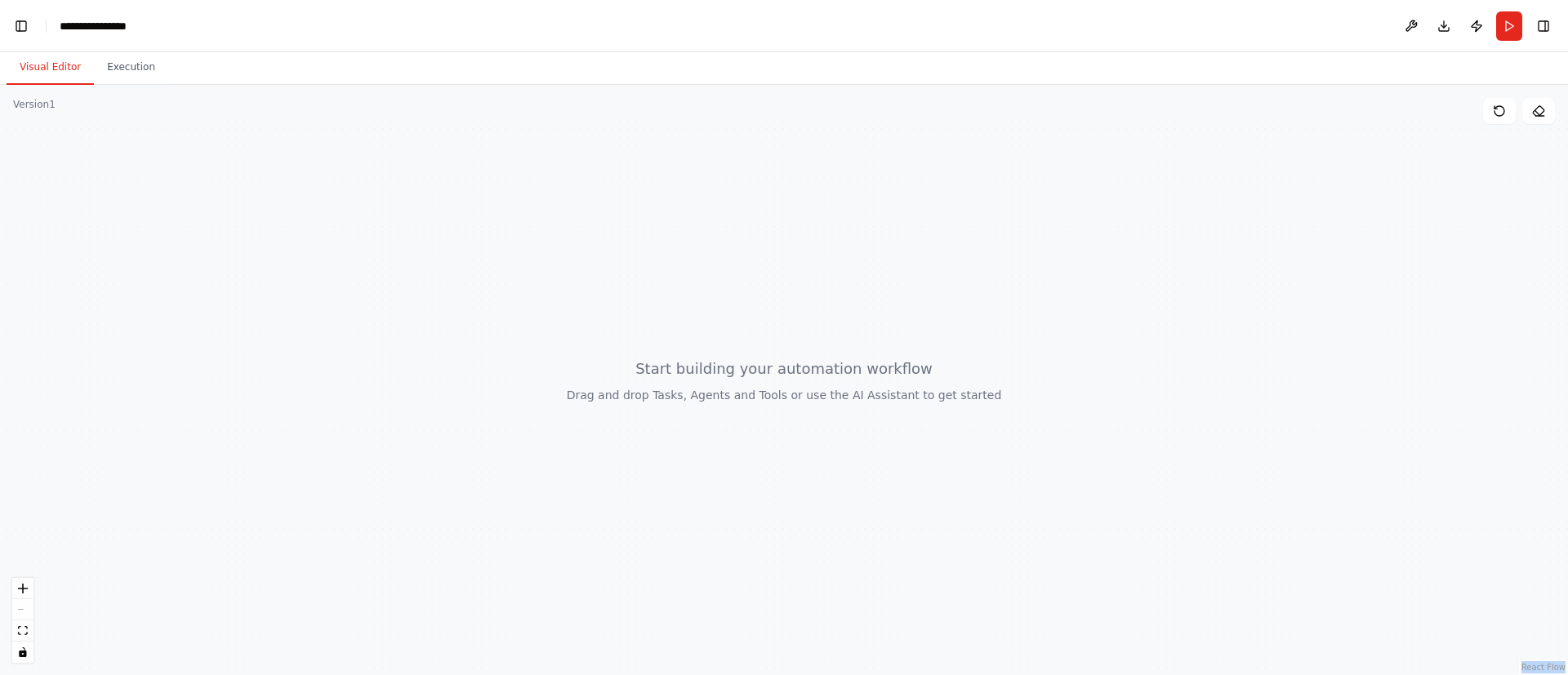
click at [753, 623] on div at bounding box center [784, 381] width 1568 height 591
drag, startPoint x: 826, startPoint y: 324, endPoint x: 821, endPoint y: 547, distance: 223.1
click at [821, 547] on div at bounding box center [784, 381] width 1568 height 591
click at [900, 361] on div at bounding box center [784, 381] width 1568 height 591
click at [1545, 669] on link "React Flow" at bounding box center [1543, 668] width 44 height 9
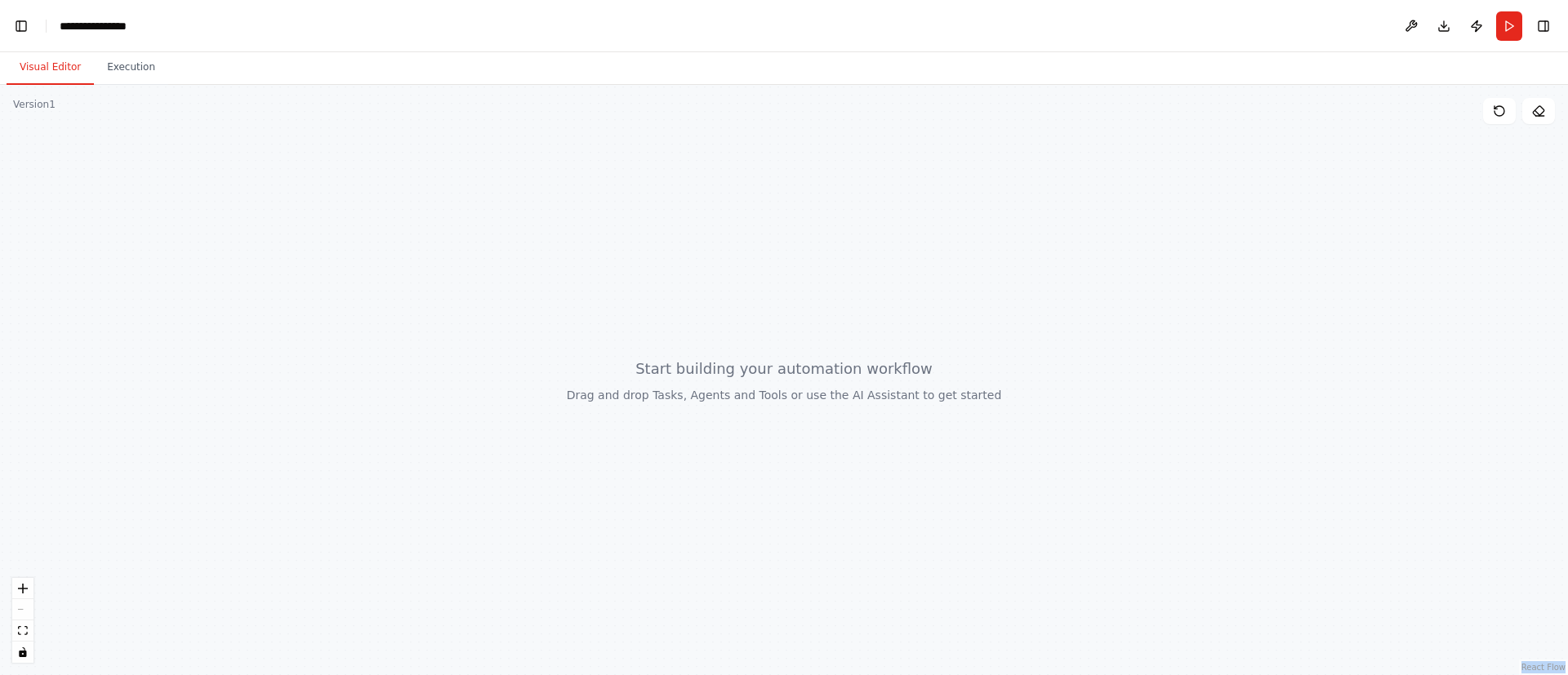
click at [862, 398] on div at bounding box center [784, 381] width 1568 height 591
click at [703, 338] on div at bounding box center [784, 381] width 1568 height 591
click at [1507, 33] on button "Run" at bounding box center [1509, 26] width 26 height 29
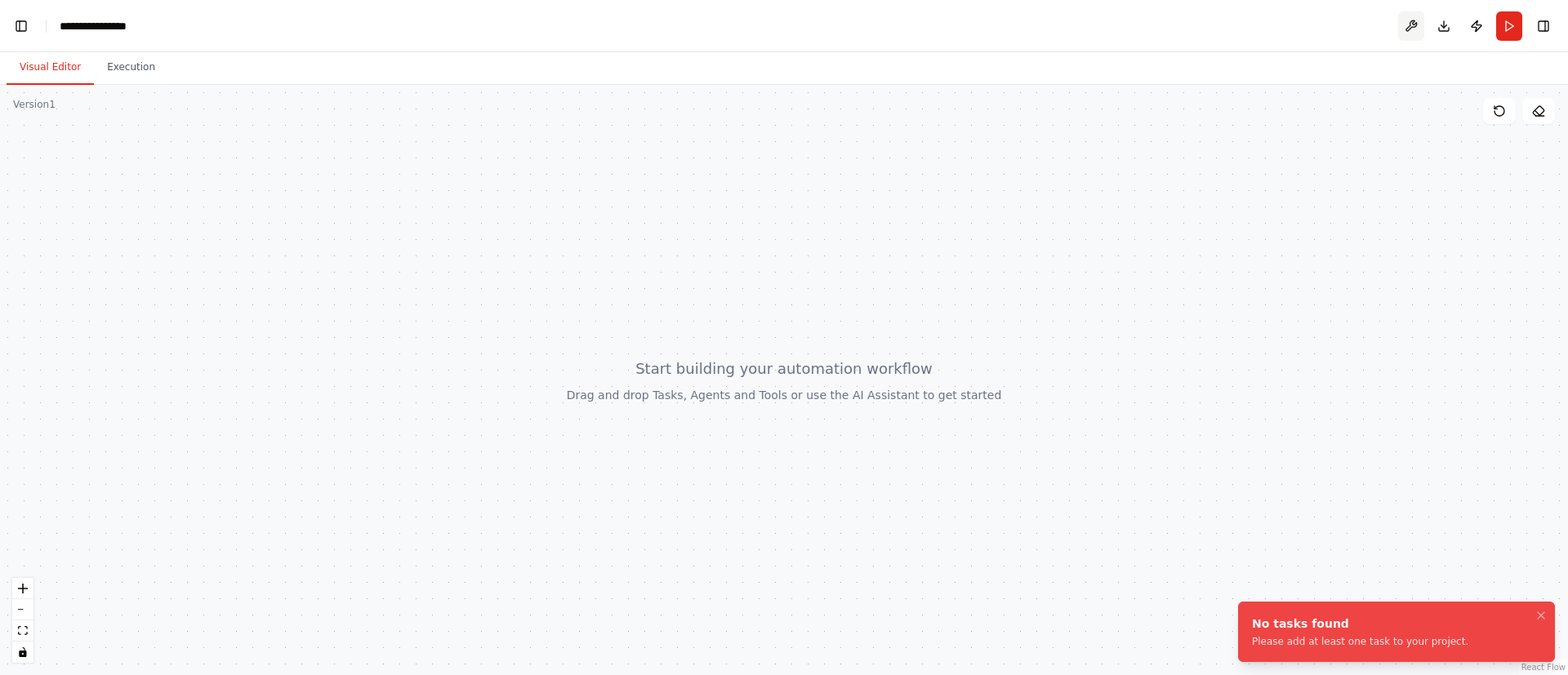
click at [1412, 20] on button at bounding box center [1411, 26] width 26 height 29
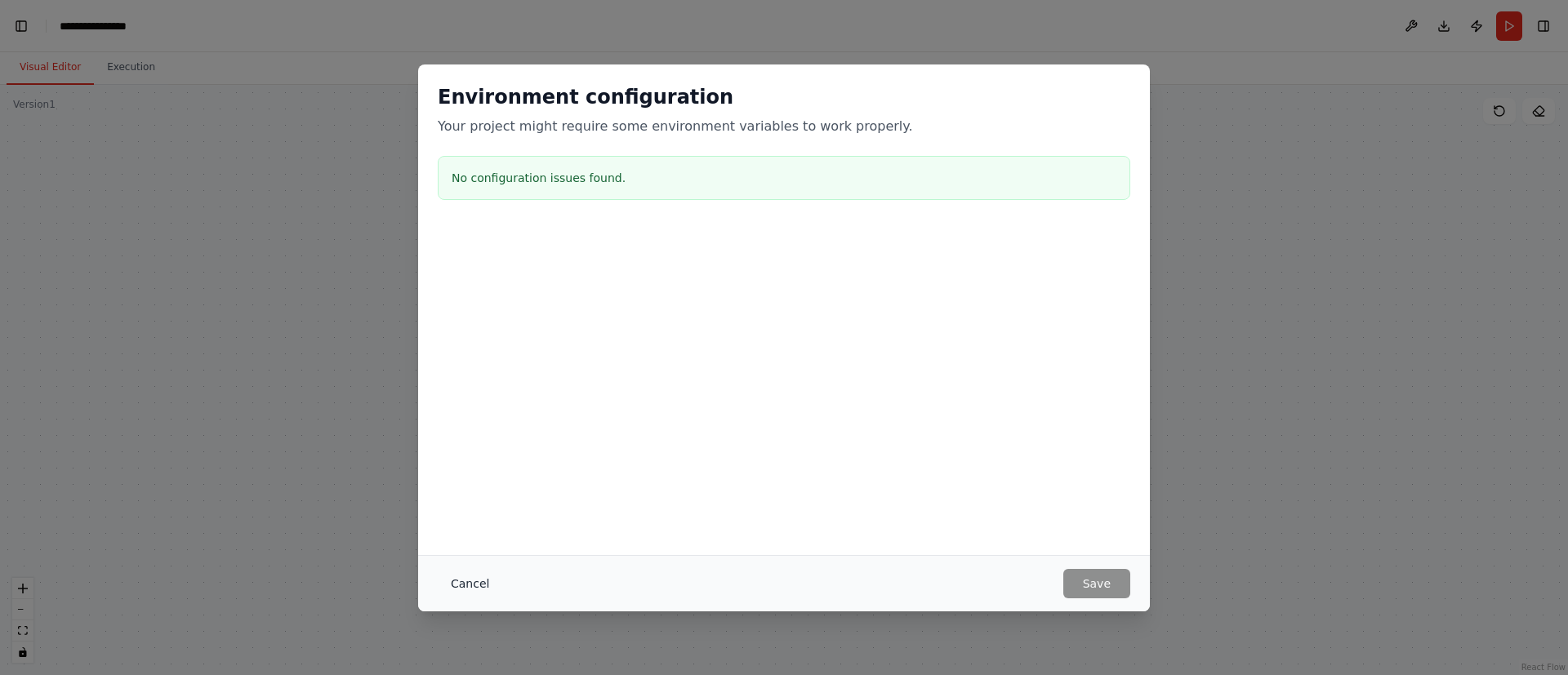
click at [473, 583] on button "Cancel" at bounding box center [470, 583] width 64 height 29
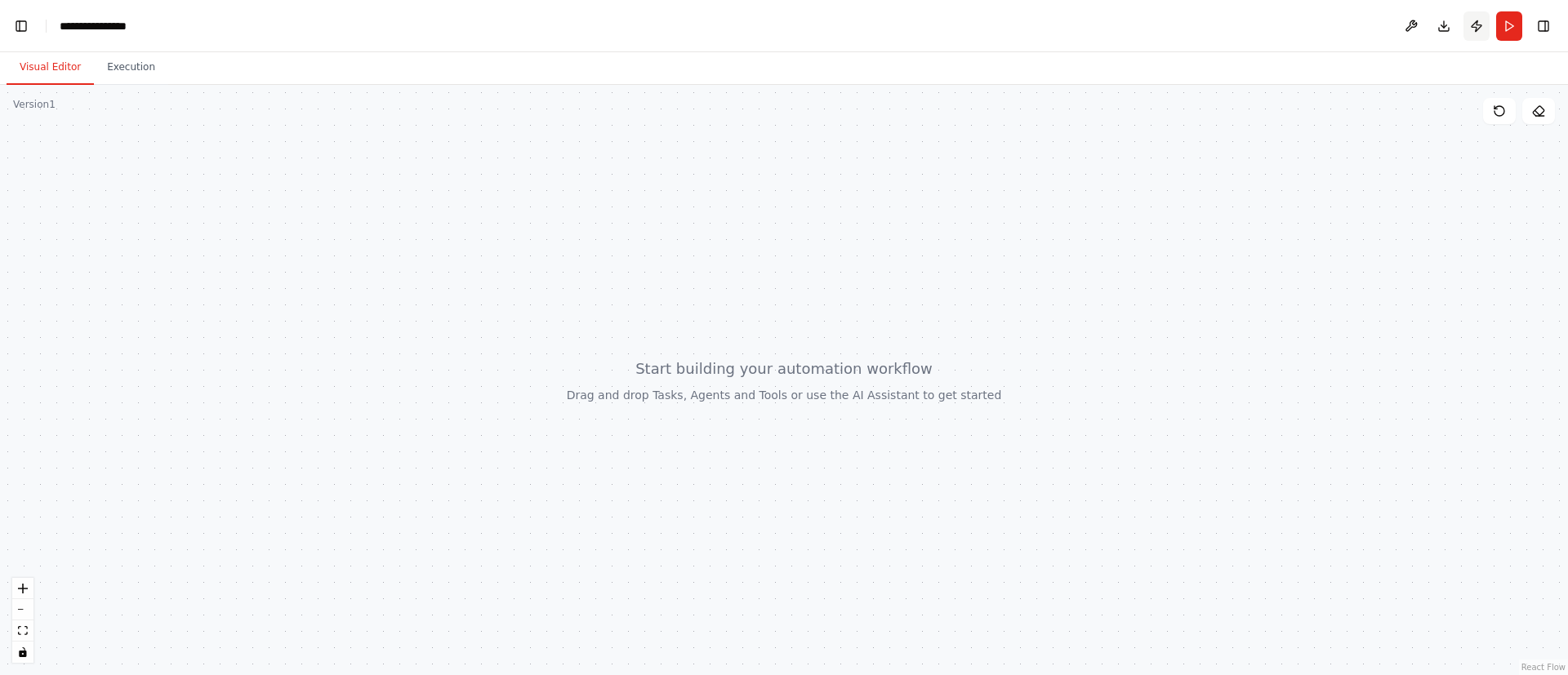
click at [1483, 26] on button "Publish" at bounding box center [1476, 26] width 26 height 29
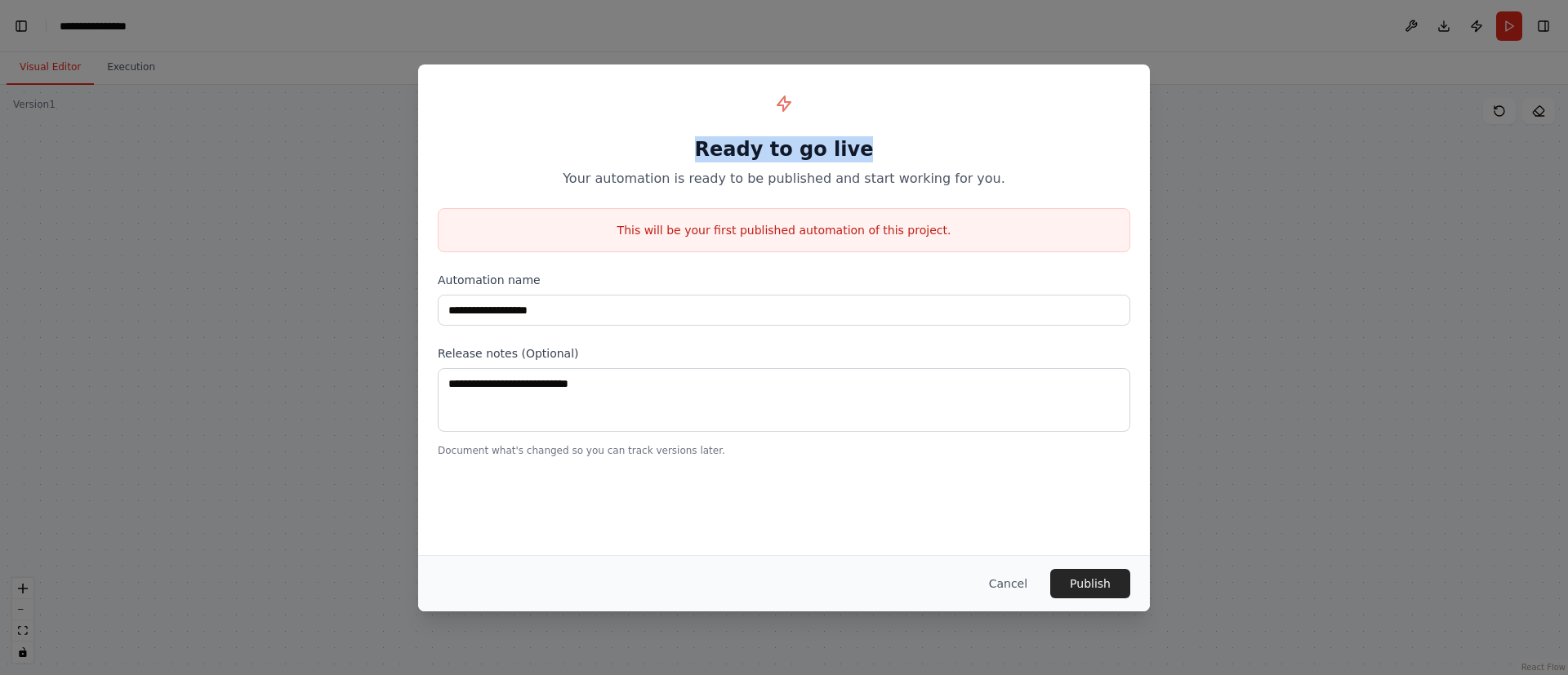
drag, startPoint x: 708, startPoint y: 153, endPoint x: 880, endPoint y: 143, distance: 172.3
click at [880, 143] on h1 "Ready to go live" at bounding box center [784, 149] width 693 height 26
click at [1018, 592] on button "Cancel" at bounding box center [1008, 583] width 64 height 29
